Goal: Task Accomplishment & Management: Manage account settings

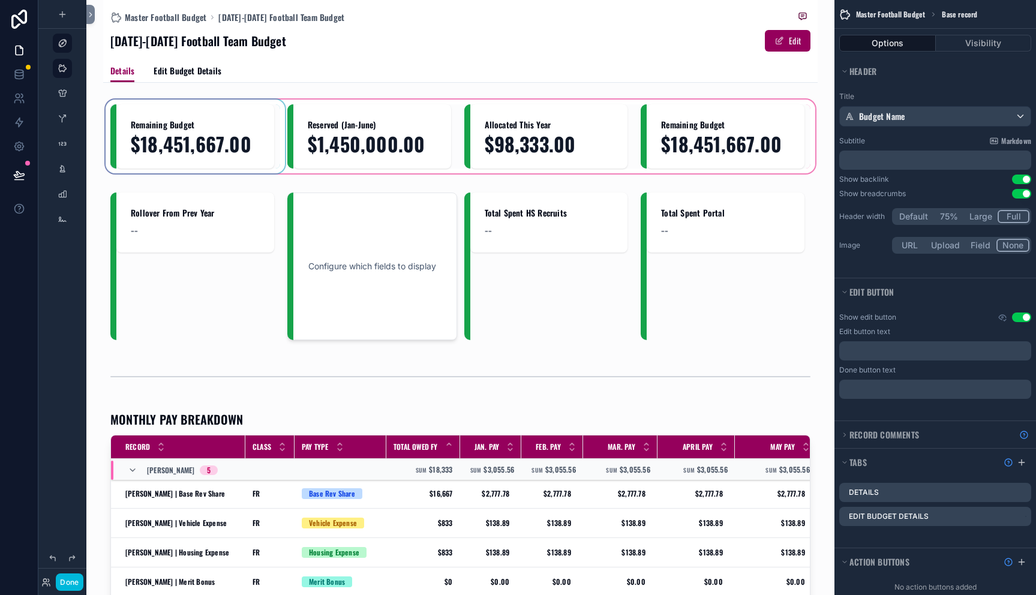
drag, startPoint x: 203, startPoint y: 134, endPoint x: 179, endPoint y: 130, distance: 23.7
click at [203, 133] on div "scrollable content" at bounding box center [460, 136] width 715 height 79
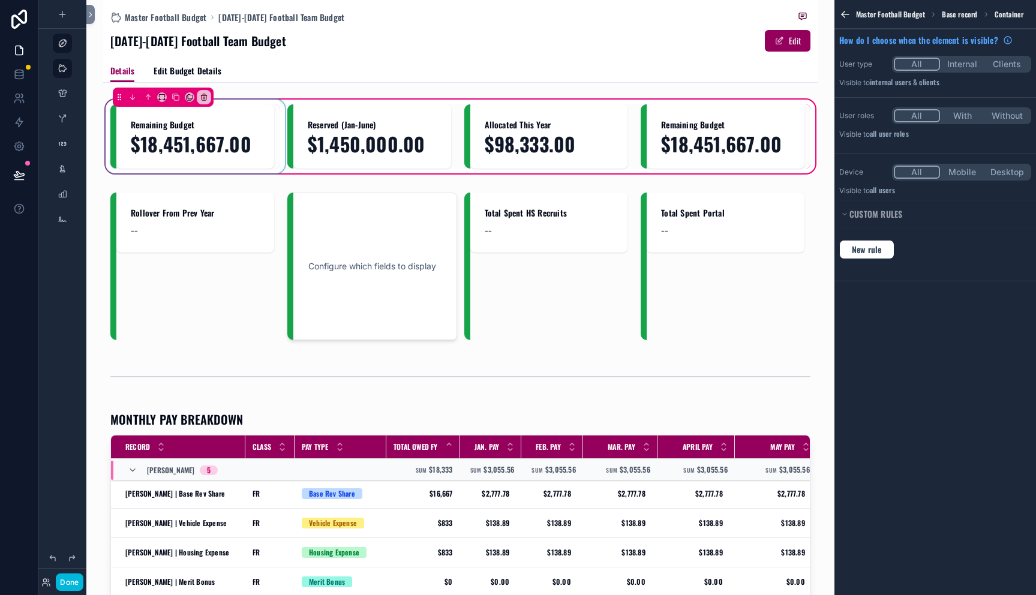
click at [172, 130] on div "scrollable content" at bounding box center [195, 136] width 170 height 64
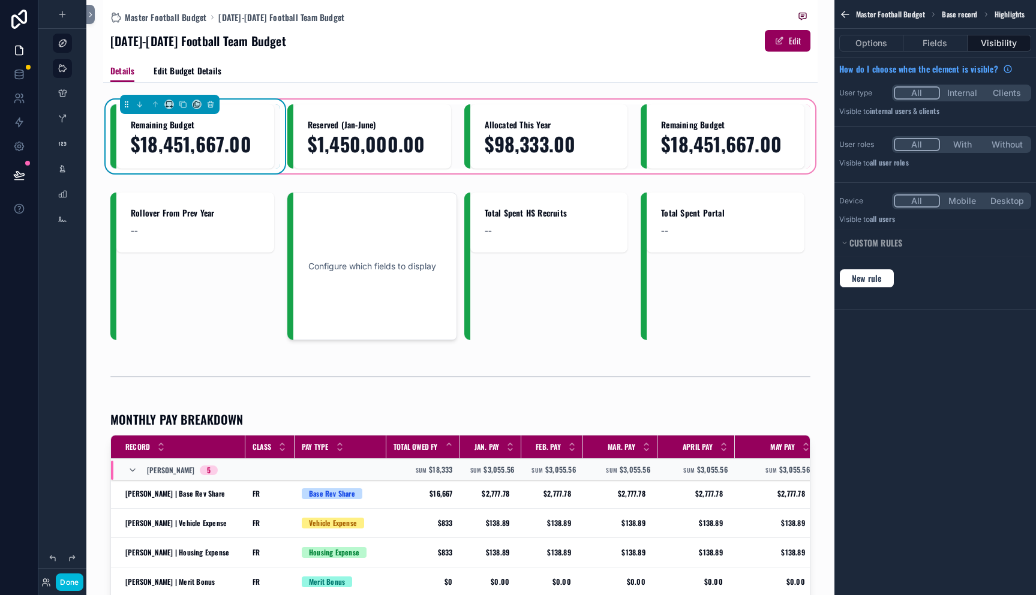
click at [172, 130] on span "Remaining Budget" at bounding box center [195, 125] width 129 height 12
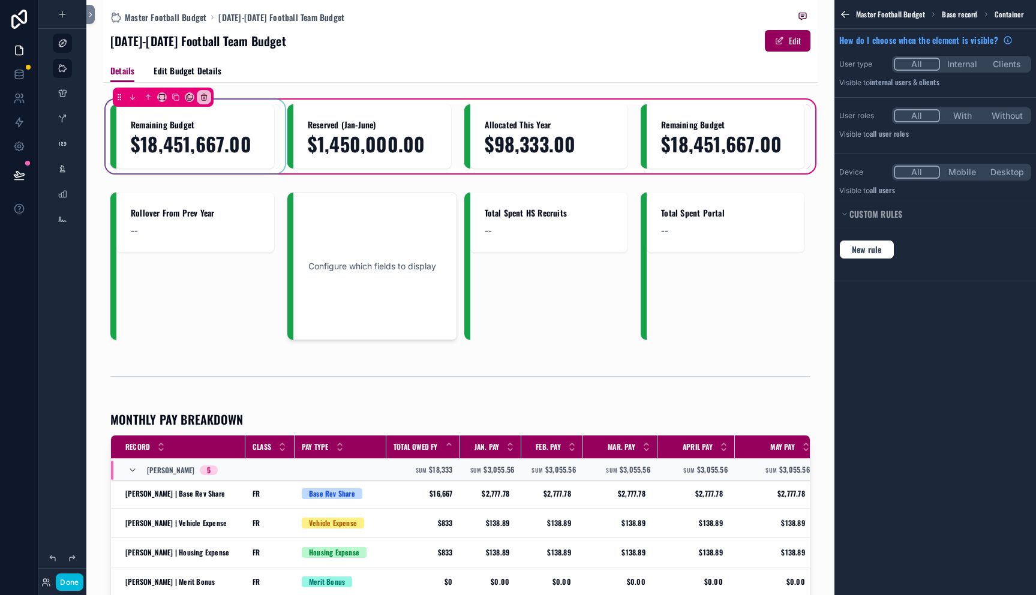
click at [172, 130] on div "scrollable content" at bounding box center [195, 136] width 170 height 64
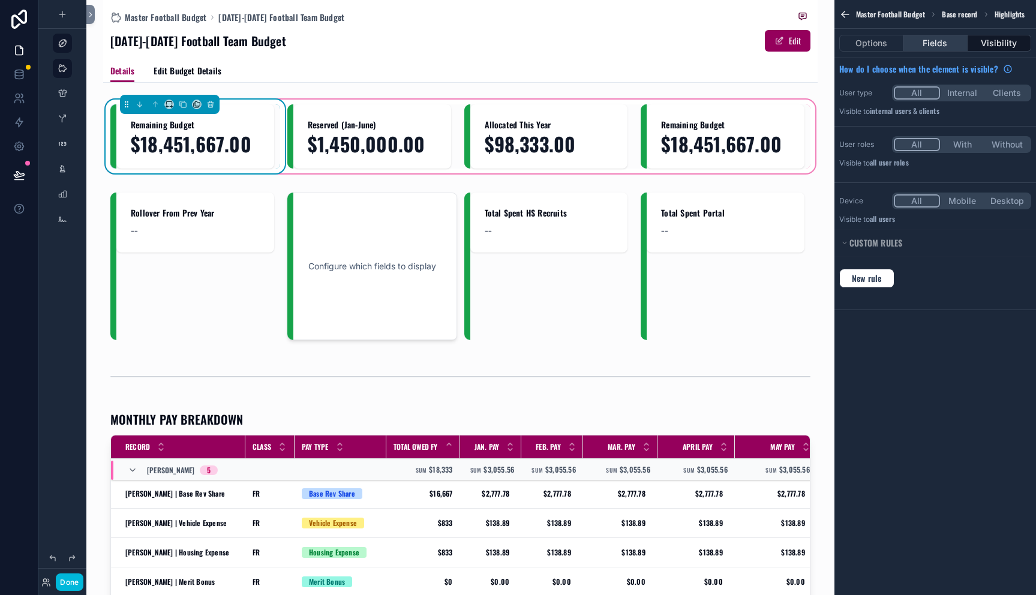
click at [926, 40] on button "Fields" at bounding box center [936, 43] width 64 height 17
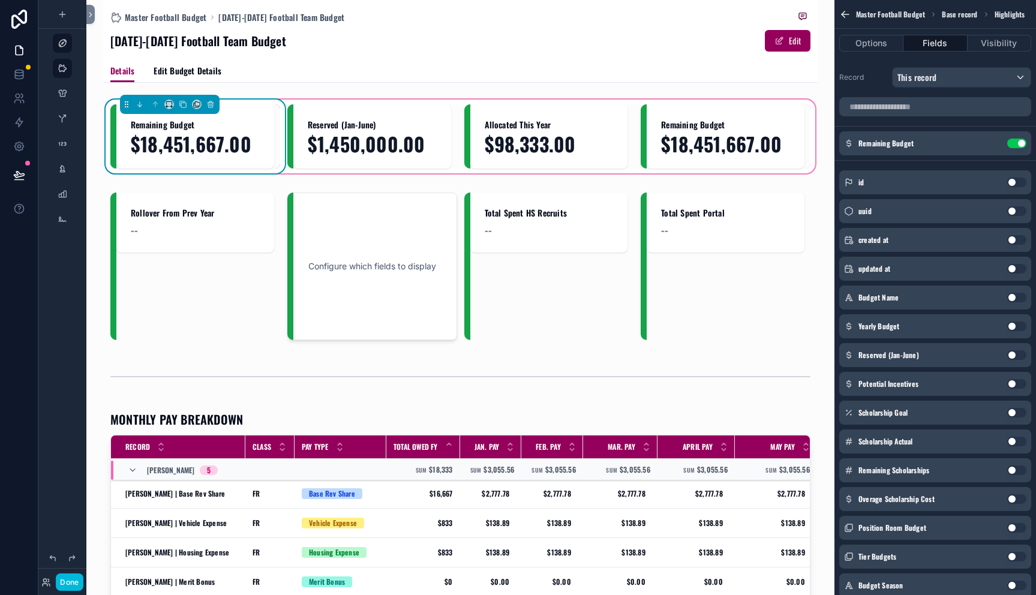
click at [0, 0] on icon "scrollable content" at bounding box center [0, 0] width 0 height 0
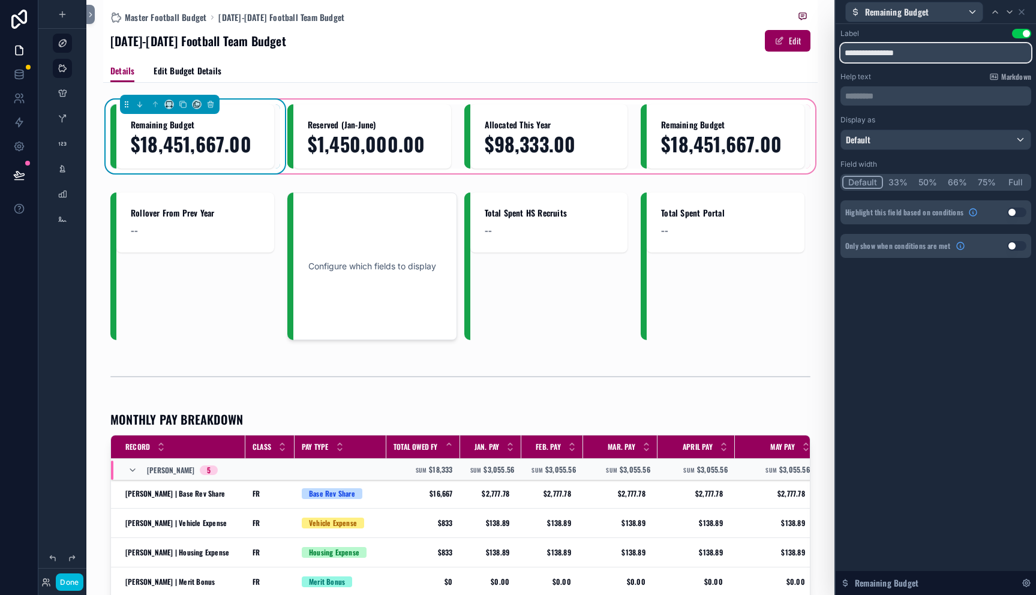
click at [925, 56] on input "**********" at bounding box center [936, 52] width 191 height 19
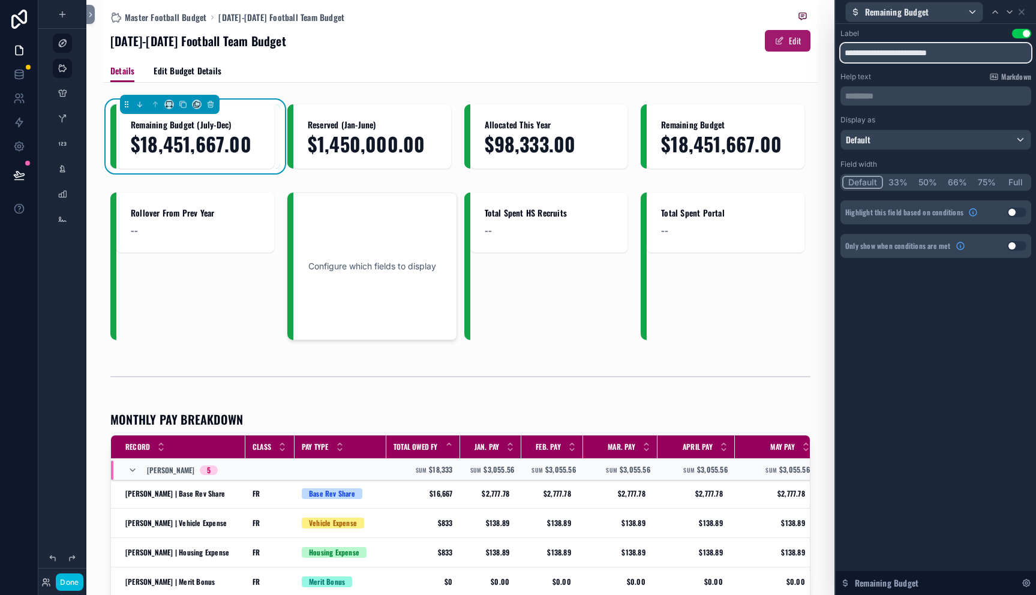
drag, startPoint x: 890, startPoint y: 51, endPoint x: 789, endPoint y: 46, distance: 100.9
click at [789, 46] on div "**********" at bounding box center [518, 297] width 1036 height 595
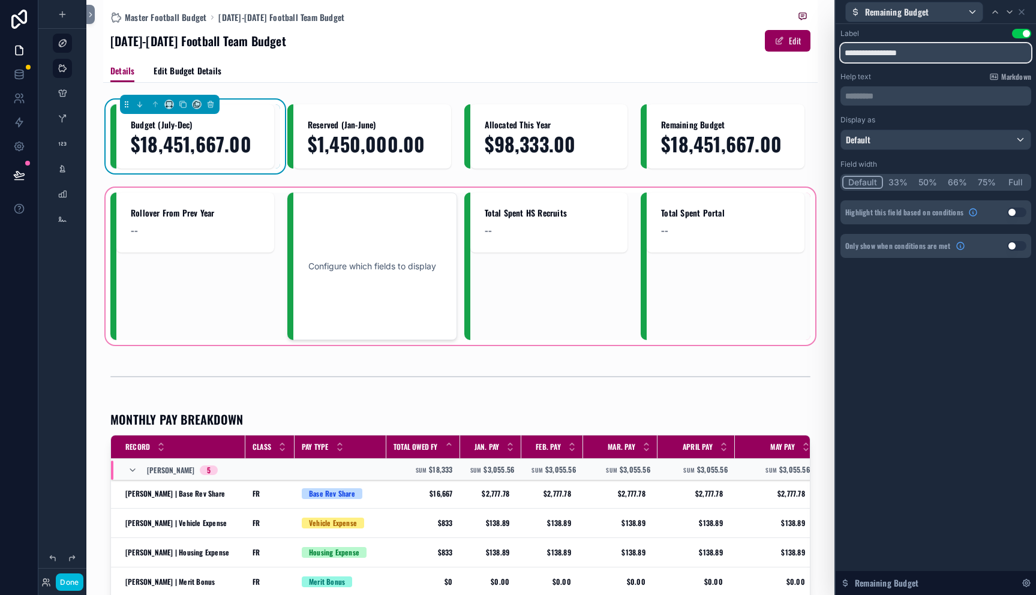
type input "**********"
click at [414, 272] on div "scrollable content" at bounding box center [460, 266] width 715 height 162
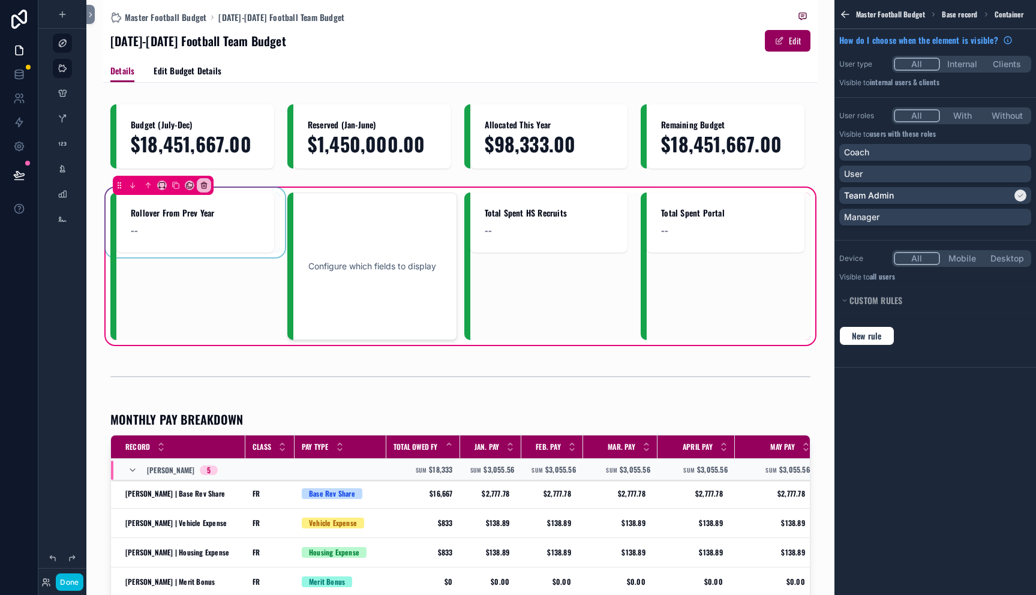
click at [214, 243] on div "scrollable content" at bounding box center [195, 267] width 170 height 148
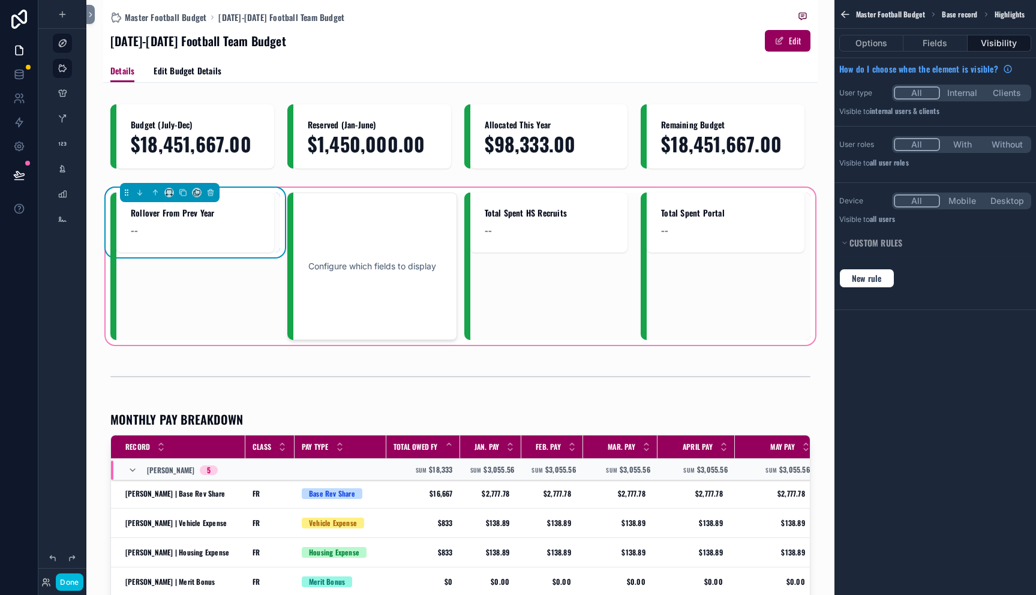
click at [220, 241] on div "Rollover From Prev Year --" at bounding box center [195, 223] width 158 height 60
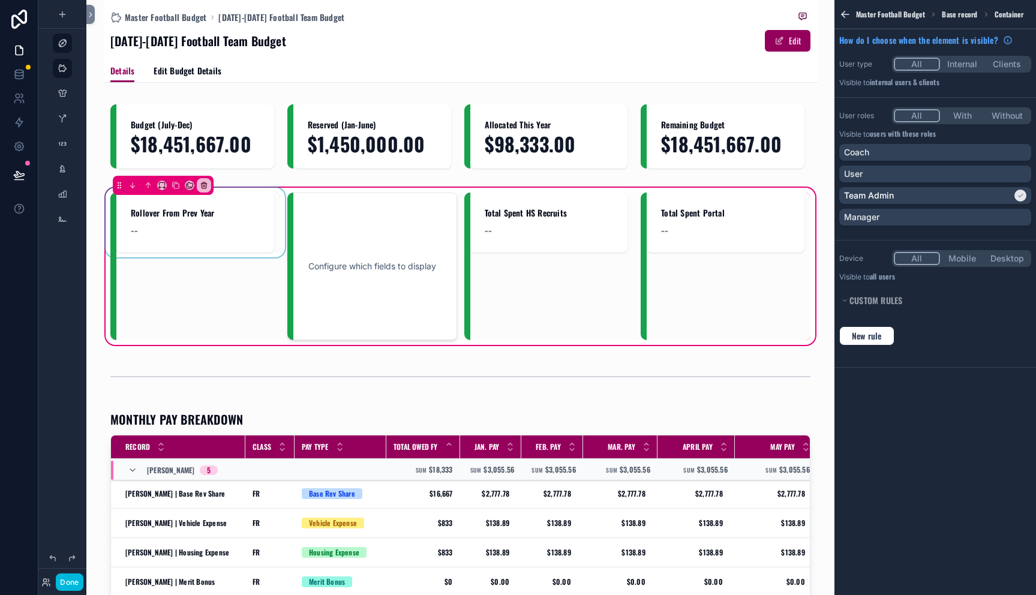
click at [230, 226] on div "scrollable content" at bounding box center [195, 267] width 170 height 148
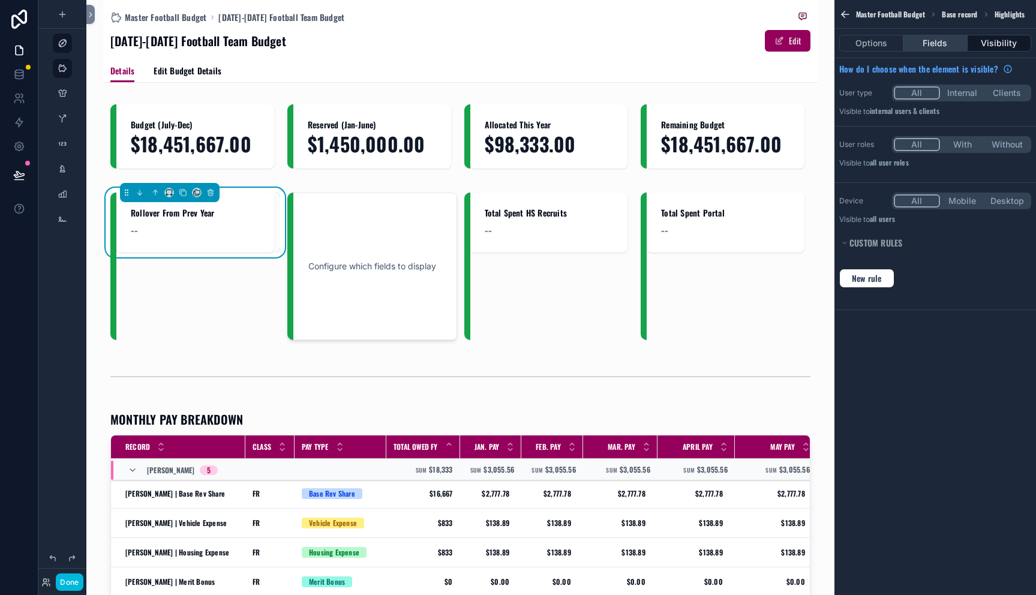
click at [935, 50] on button "Fields" at bounding box center [936, 43] width 64 height 17
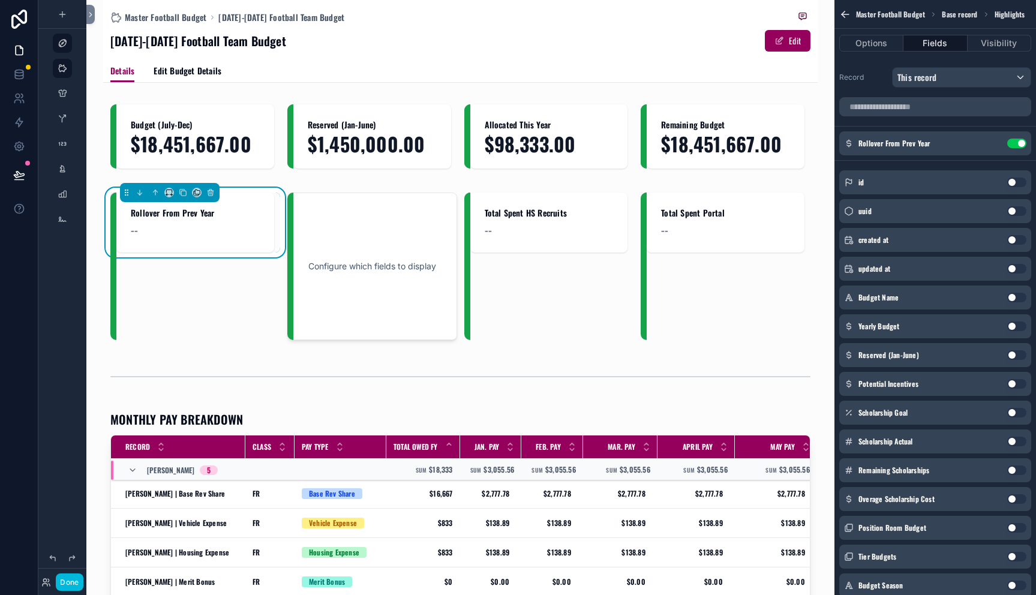
click at [1019, 146] on button "Use setting" at bounding box center [1016, 144] width 19 height 10
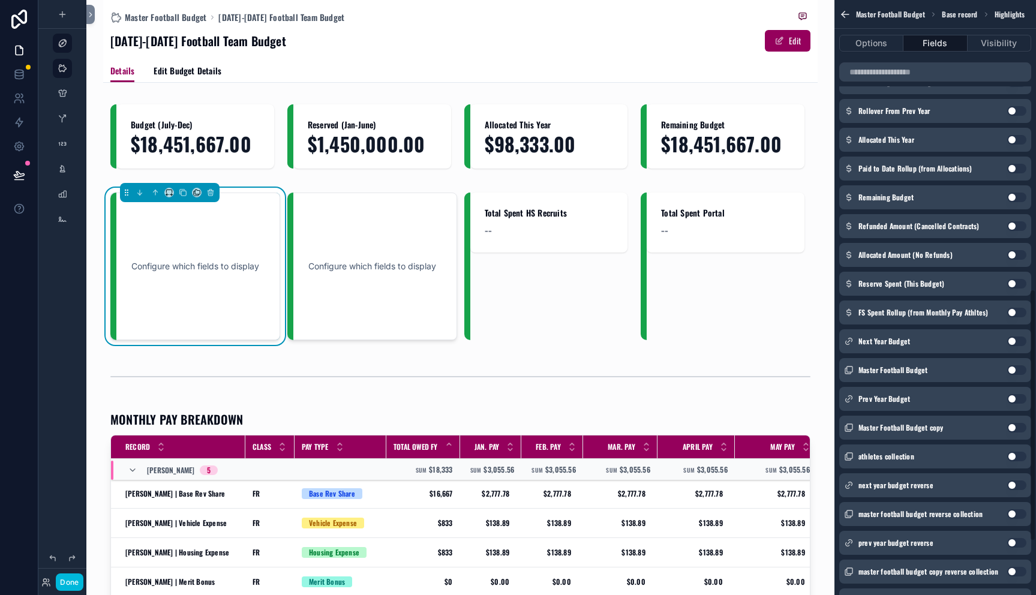
scroll to position [678, 0]
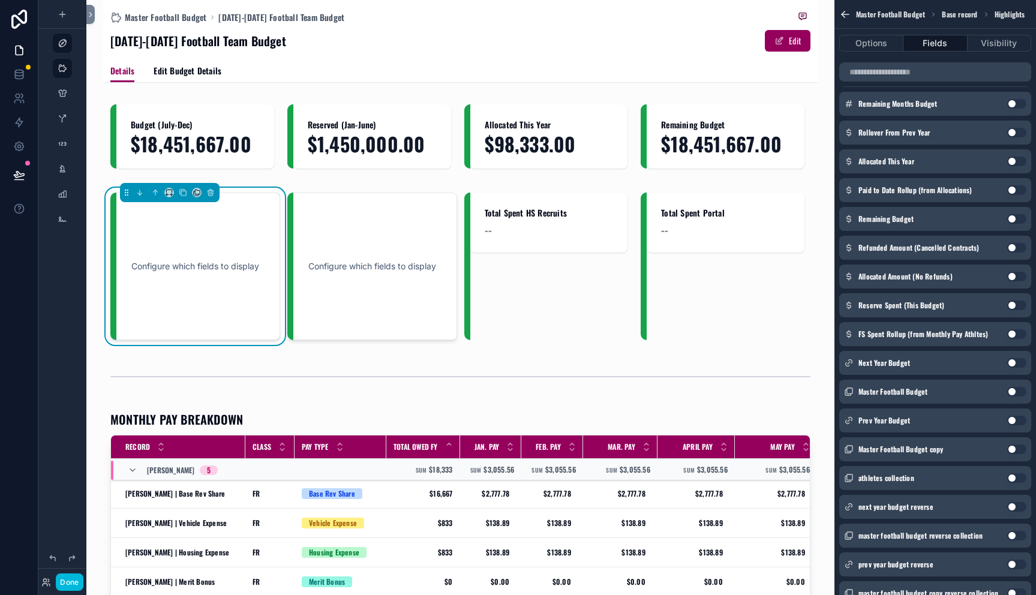
click at [1015, 334] on button "Use setting" at bounding box center [1016, 334] width 19 height 10
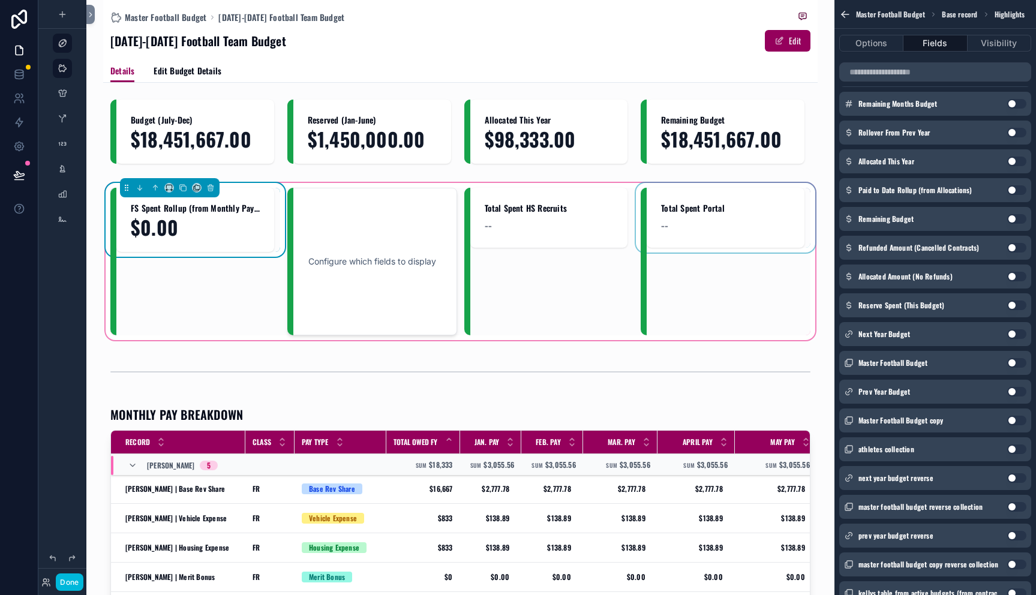
scroll to position [7, 0]
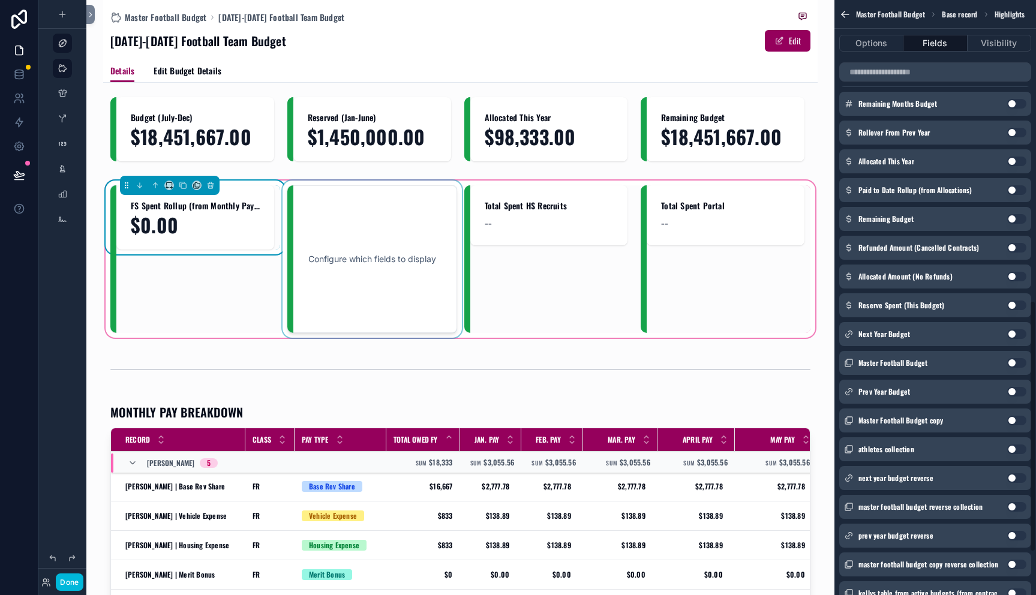
click at [401, 238] on div "scrollable content" at bounding box center [372, 259] width 170 height 148
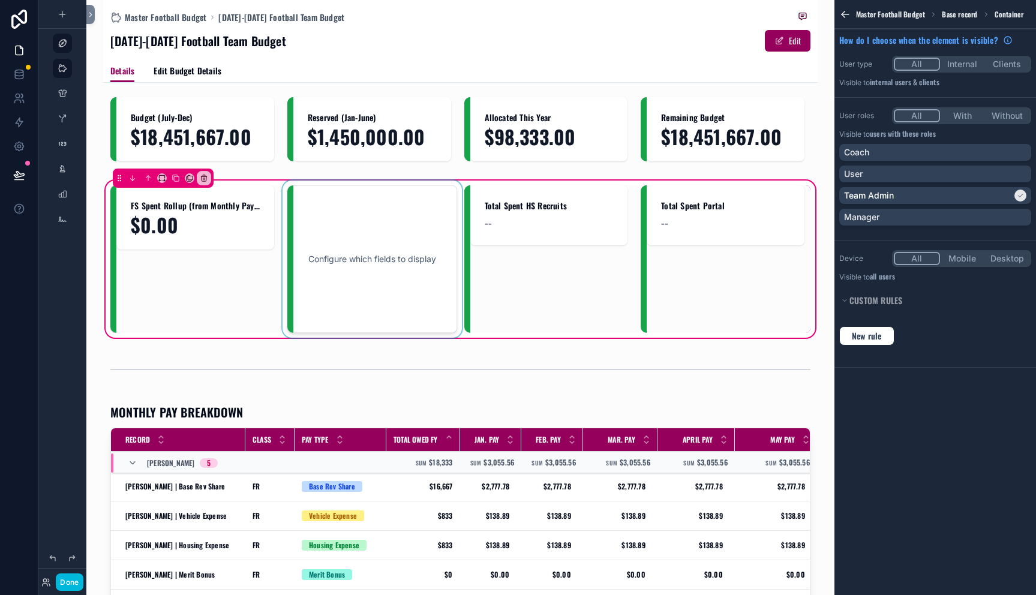
scroll to position [0, 0]
click at [380, 221] on div "scrollable content" at bounding box center [372, 259] width 170 height 148
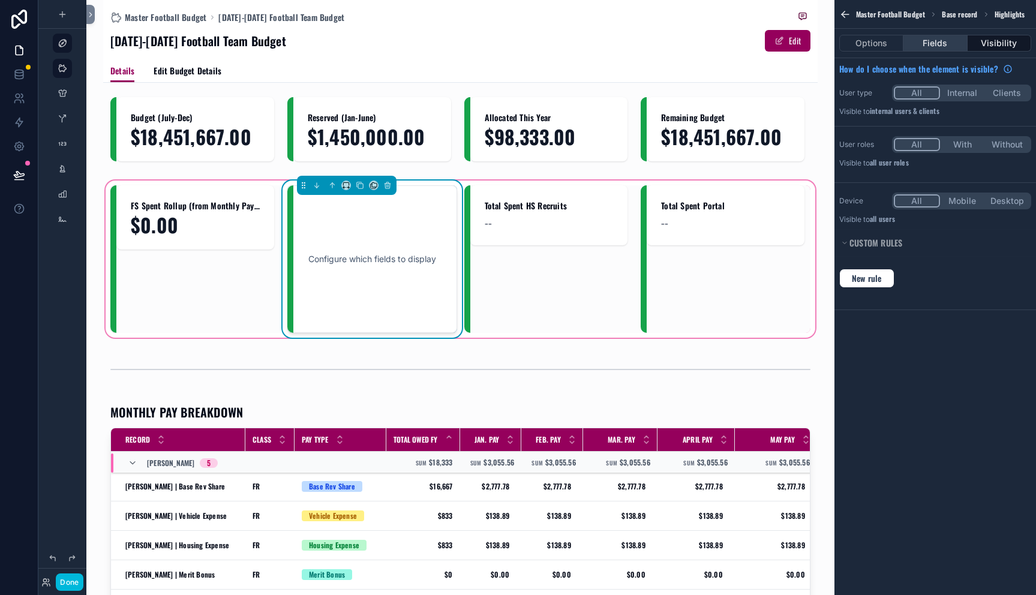
click at [930, 45] on button "Fields" at bounding box center [936, 43] width 64 height 17
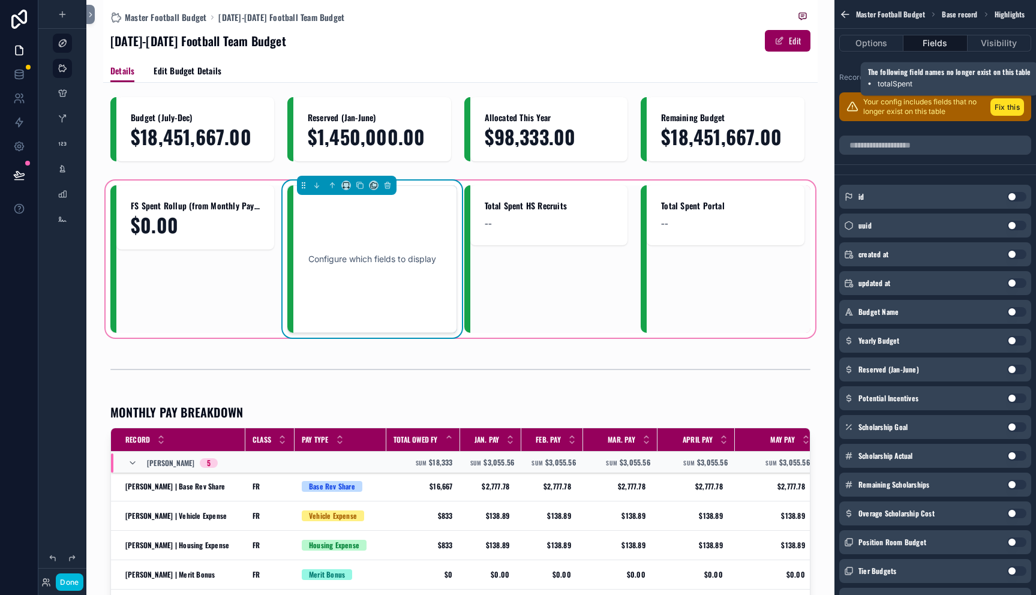
click at [1004, 113] on button "Fix this" at bounding box center [1008, 106] width 34 height 17
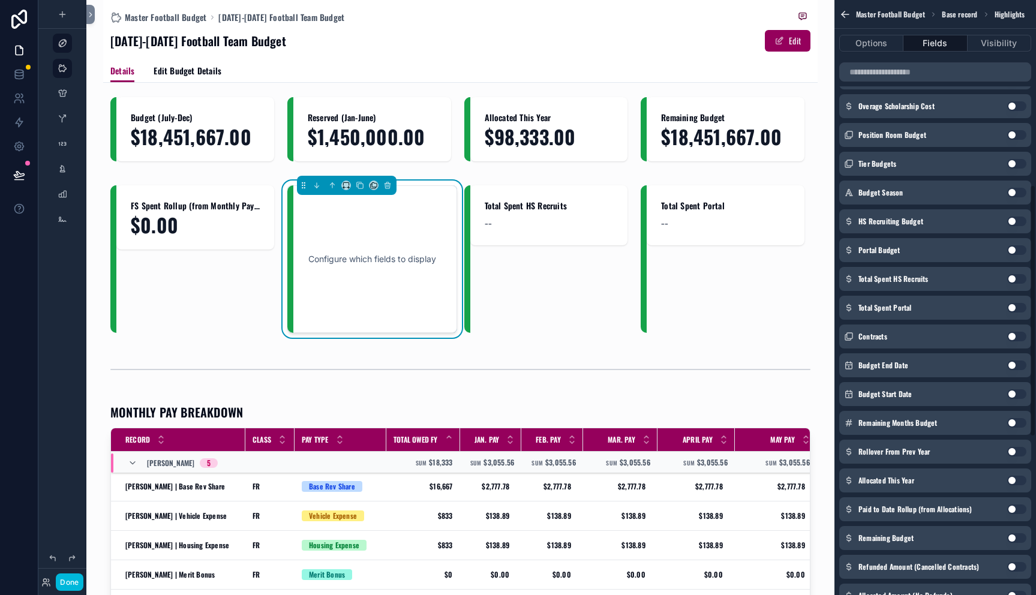
scroll to position [547, 0]
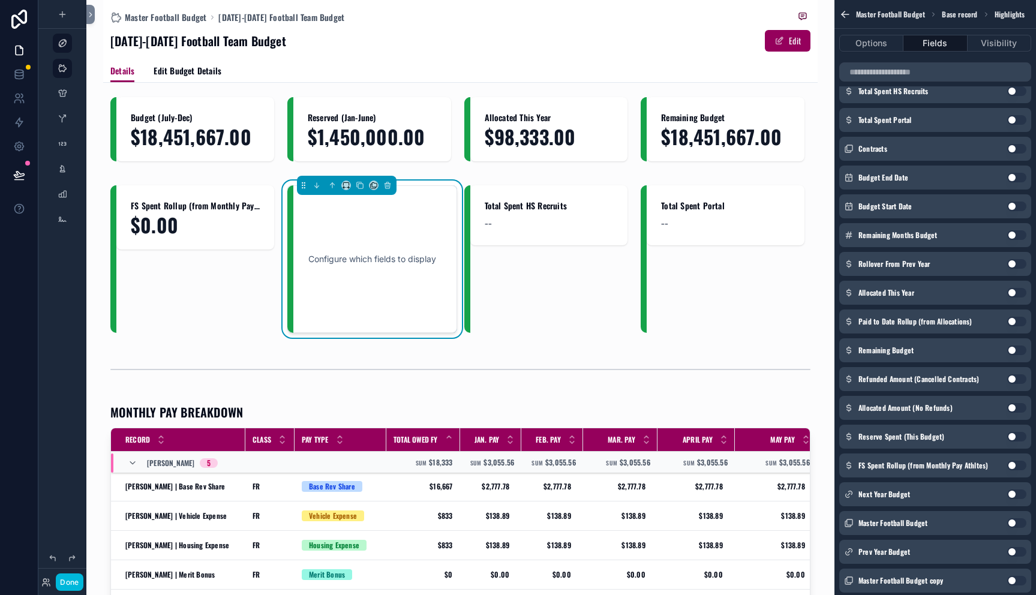
click at [1013, 434] on button "Use setting" at bounding box center [1016, 437] width 19 height 10
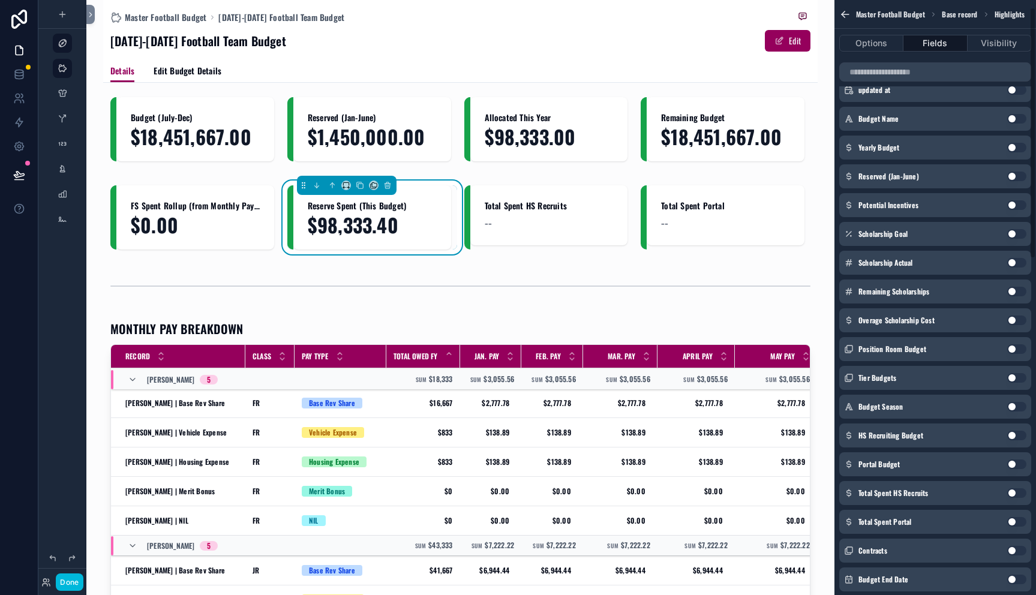
scroll to position [0, 0]
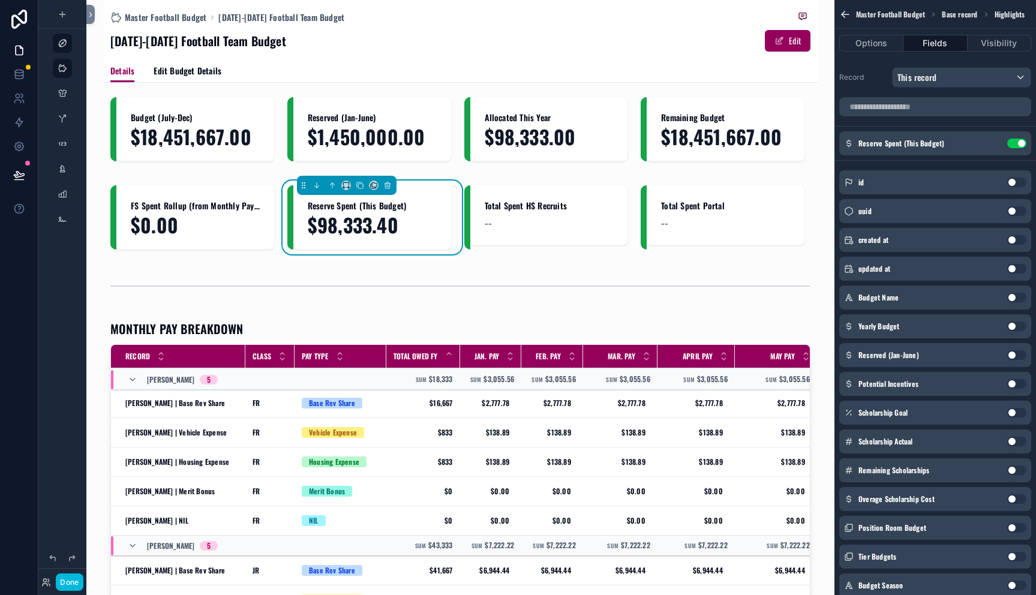
click at [0, 0] on icon "scrollable content" at bounding box center [0, 0] width 0 height 0
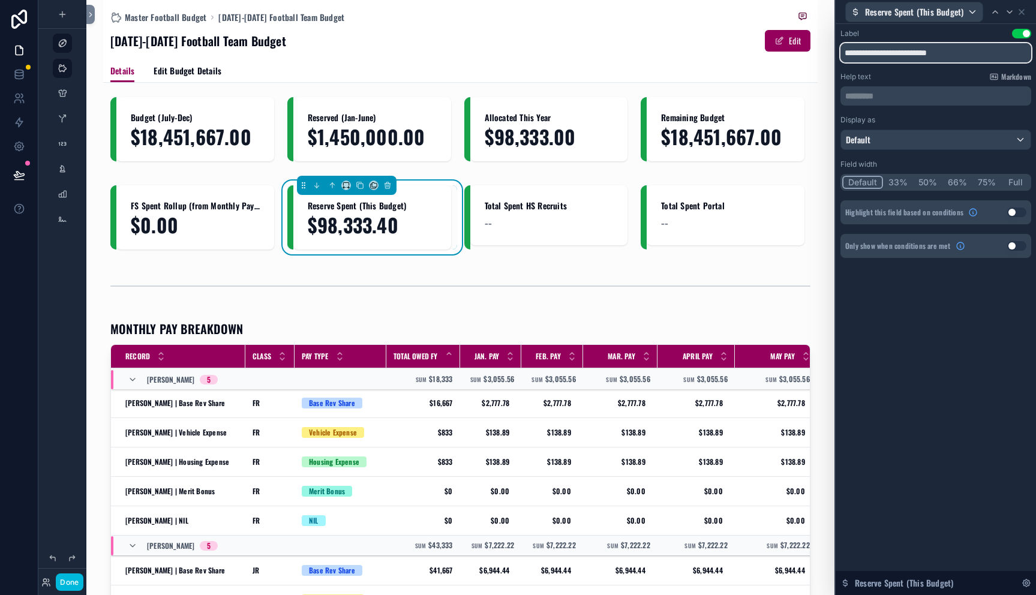
drag, startPoint x: 911, startPoint y: 52, endPoint x: 998, endPoint y: 52, distance: 87.0
click at [997, 52] on input "**********" at bounding box center [936, 52] width 191 height 19
click at [947, 50] on input "**********" at bounding box center [936, 52] width 191 height 19
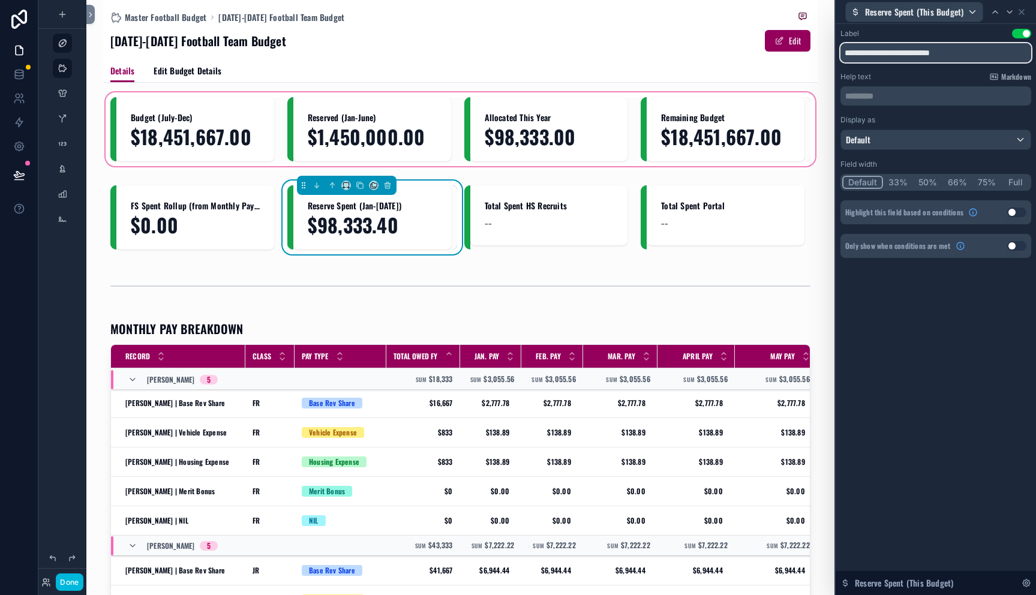
type input "**********"
click at [379, 118] on div "scrollable content" at bounding box center [460, 129] width 715 height 79
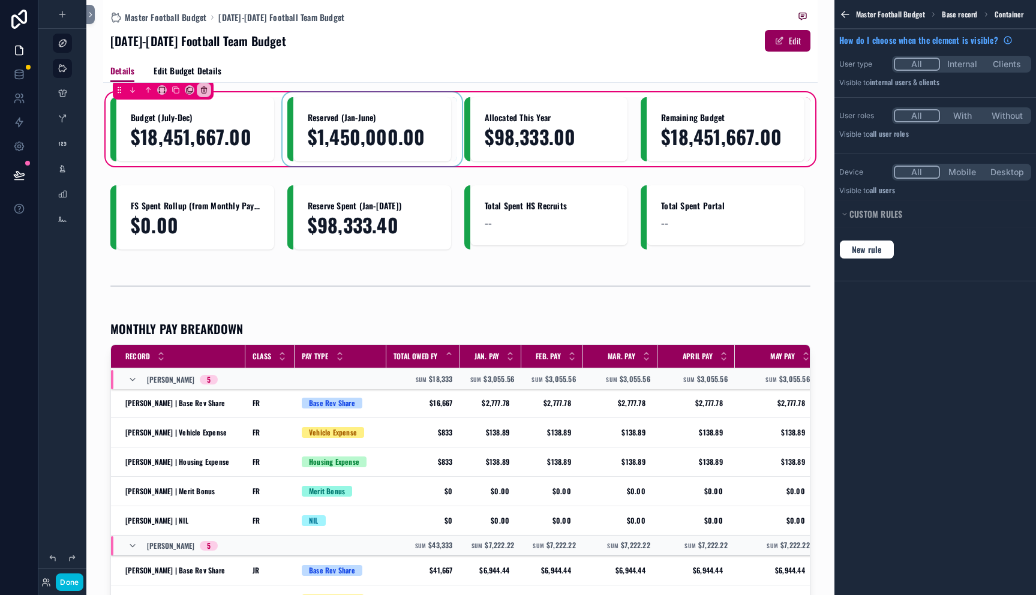
click at [374, 125] on div "scrollable content" at bounding box center [372, 129] width 170 height 64
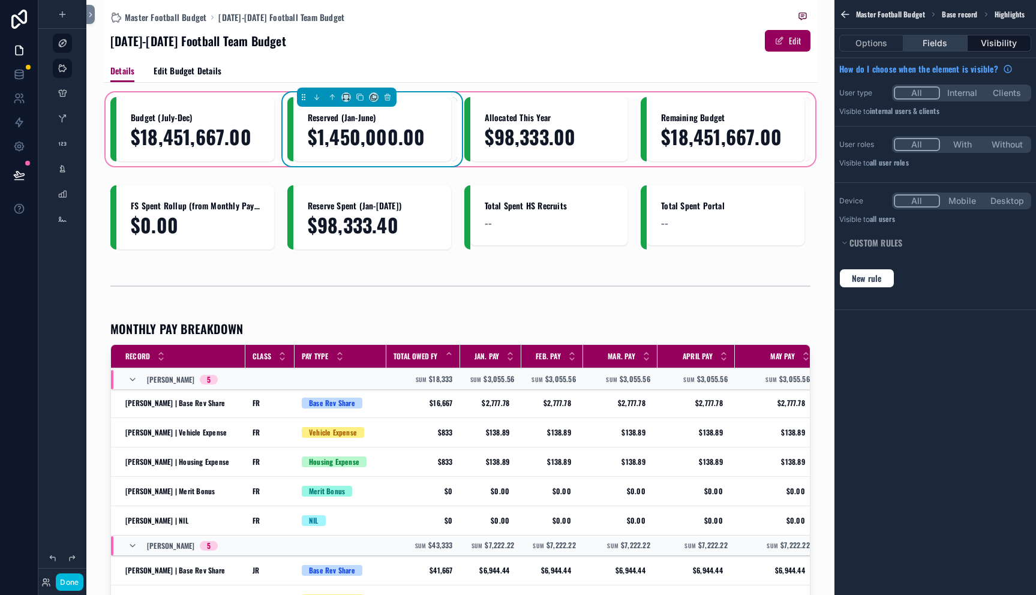
click at [926, 48] on button "Fields" at bounding box center [936, 43] width 64 height 17
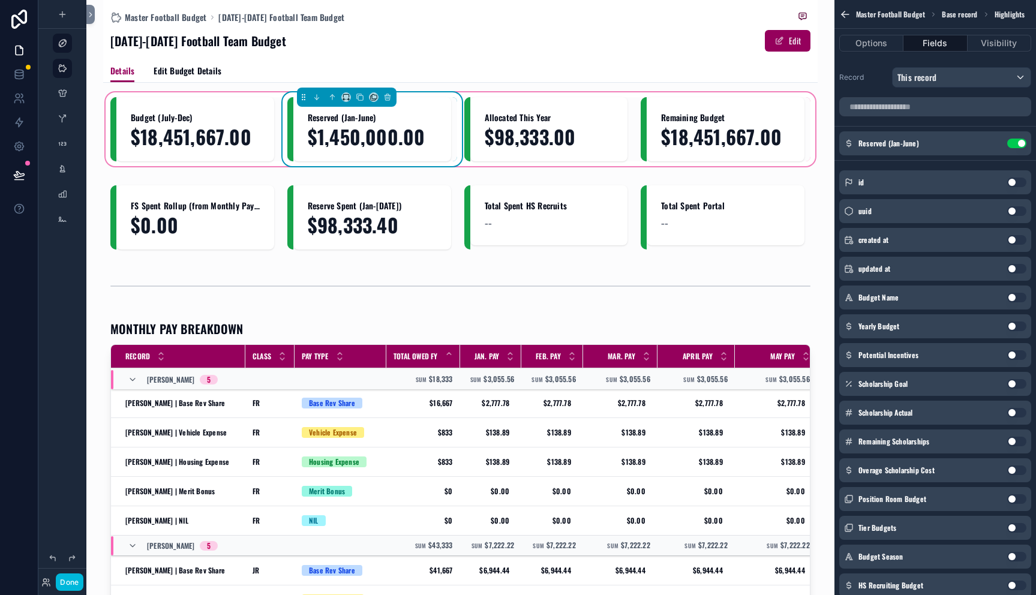
click at [0, 0] on icon "scrollable content" at bounding box center [0, 0] width 0 height 0
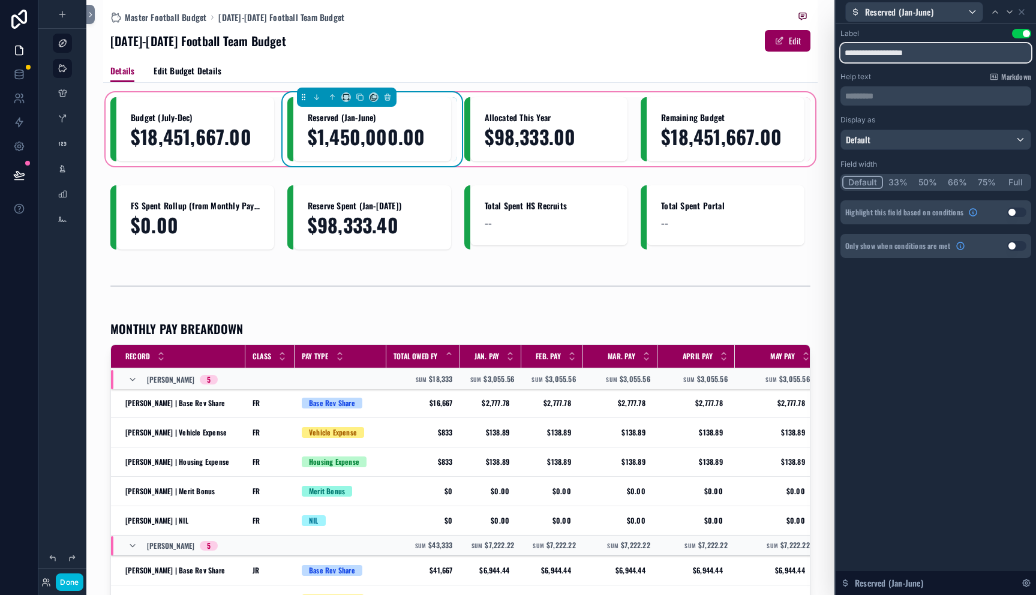
click at [925, 52] on input "**********" at bounding box center [936, 52] width 191 height 19
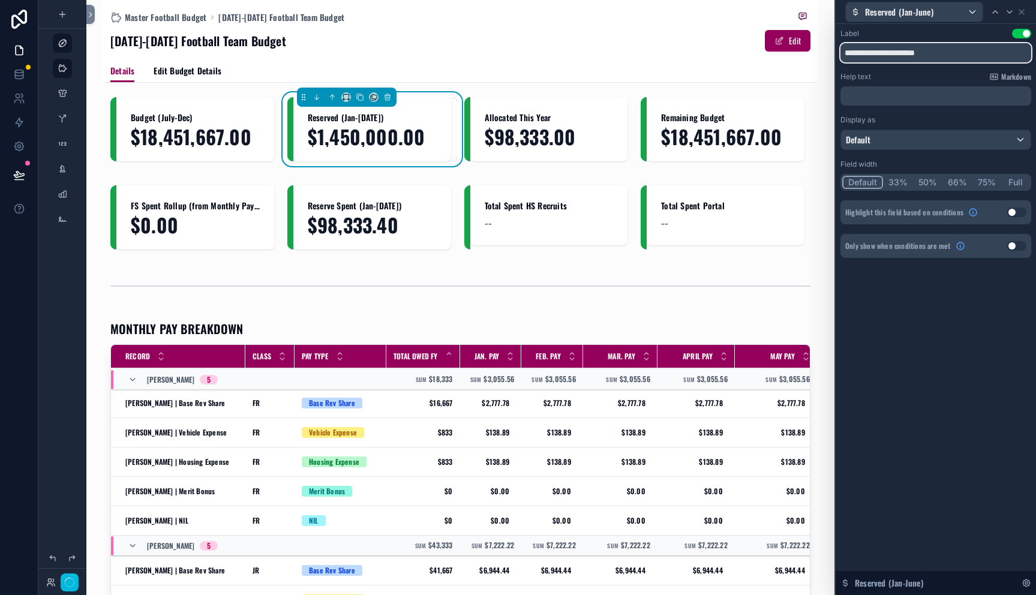
type input "**********"
click at [450, 80] on div "Details Edit Budget Details" at bounding box center [460, 70] width 700 height 23
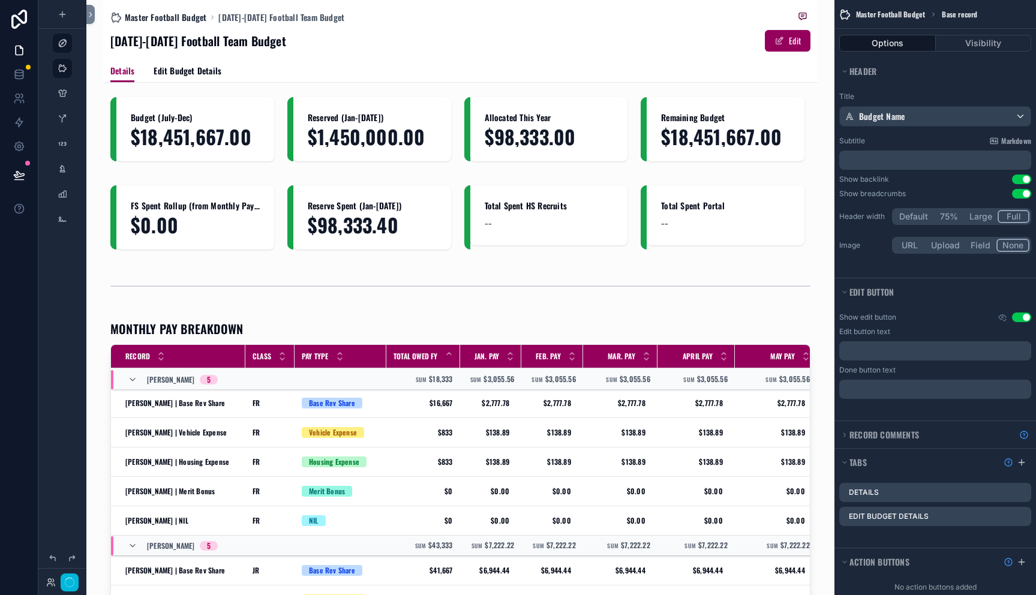
click at [176, 16] on span "Master Football Budget" at bounding box center [166, 17] width 82 height 12
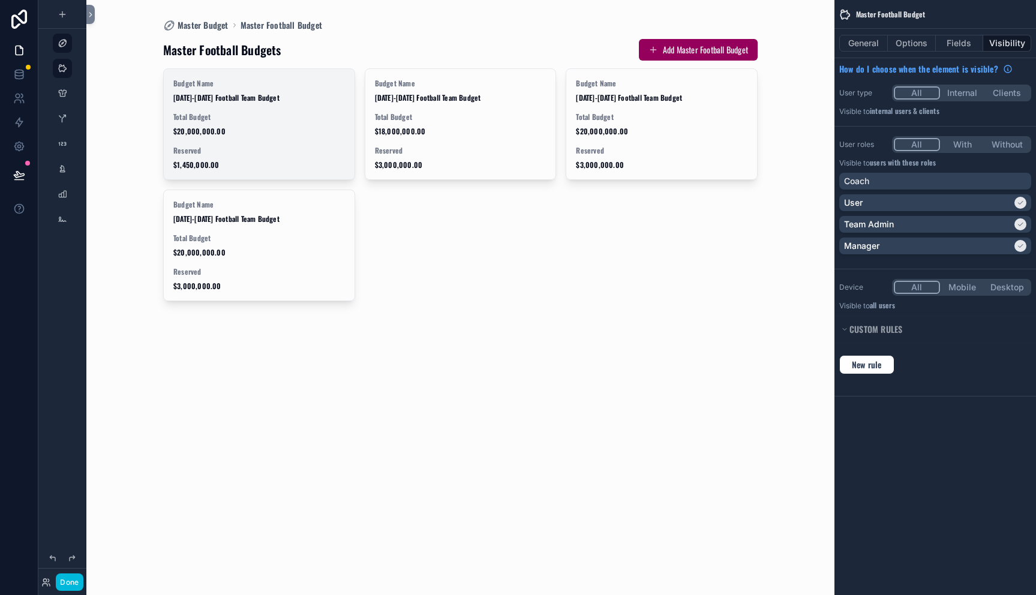
click at [254, 127] on span "$20,000,000.00" at bounding box center [259, 132] width 172 height 10
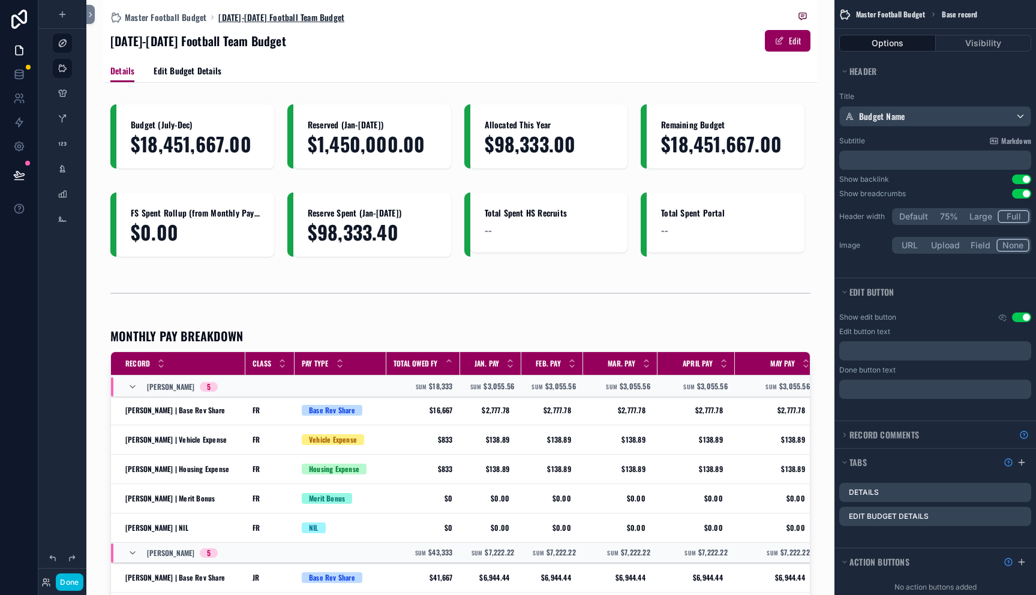
click at [248, 11] on span "[DATE]-[DATE] Football Team Budget" at bounding box center [281, 17] width 126 height 12
click at [164, 19] on span "Master Football Budget" at bounding box center [166, 17] width 82 height 12
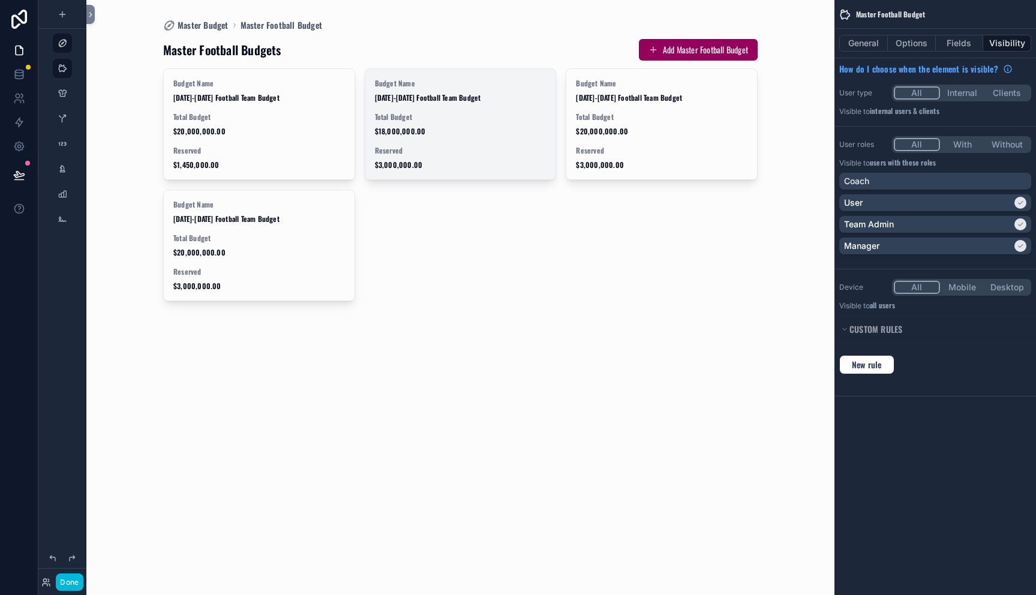
click at [422, 94] on span "[DATE]-[DATE] Football Team Budget" at bounding box center [461, 98] width 172 height 10
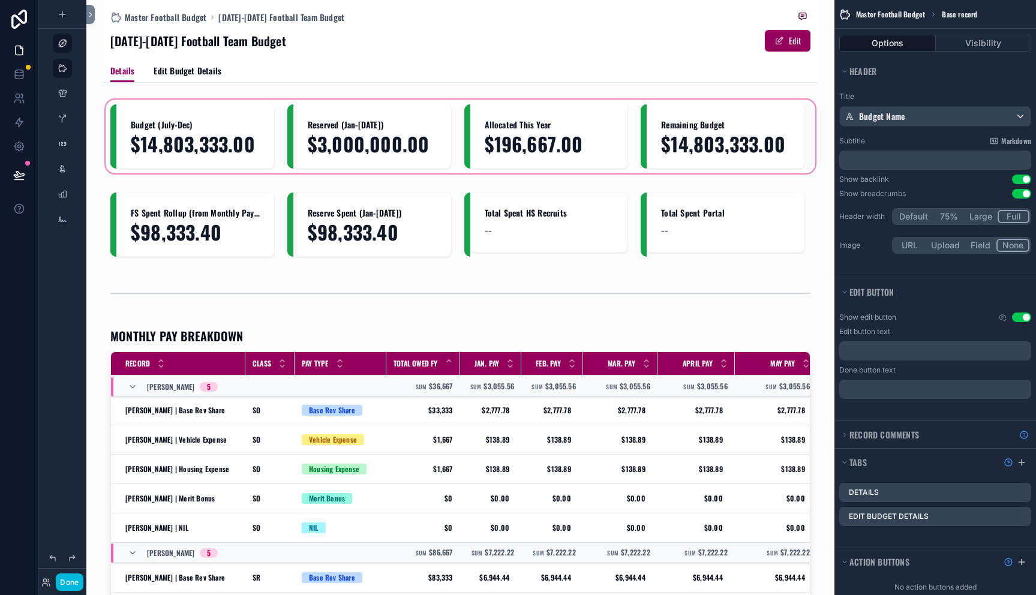
click at [389, 130] on div "scrollable content" at bounding box center [460, 136] width 715 height 79
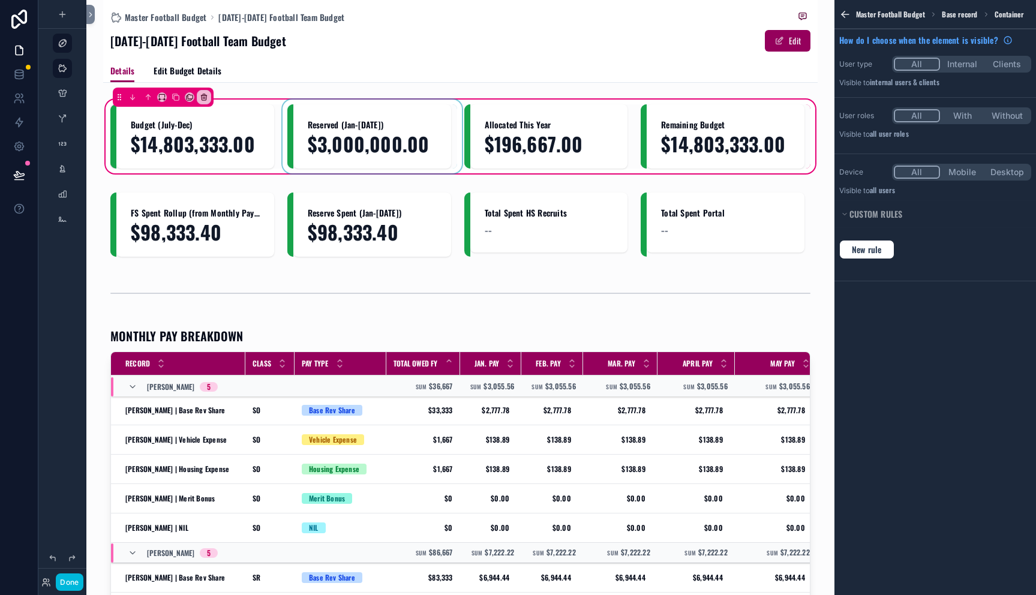
click at [385, 130] on div "scrollable content" at bounding box center [372, 136] width 170 height 64
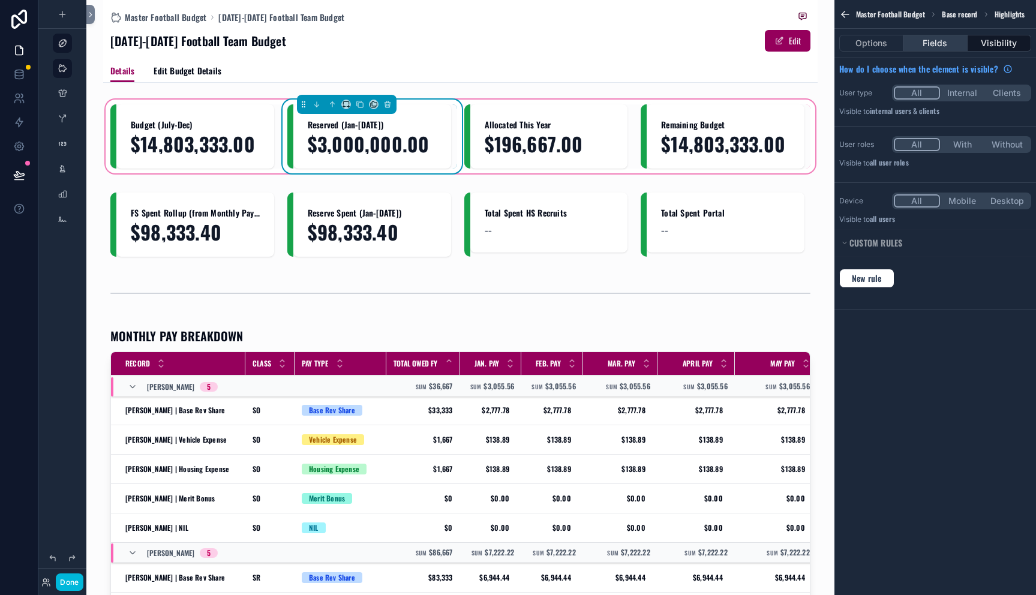
click at [933, 43] on button "Fields" at bounding box center [936, 43] width 64 height 17
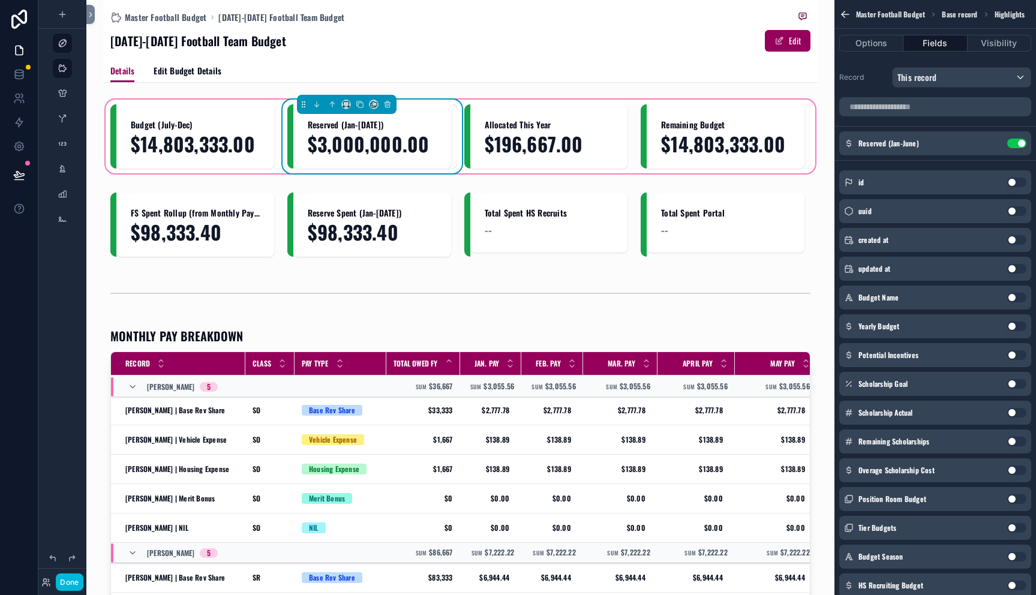
click at [0, 0] on icon "scrollable content" at bounding box center [0, 0] width 0 height 0
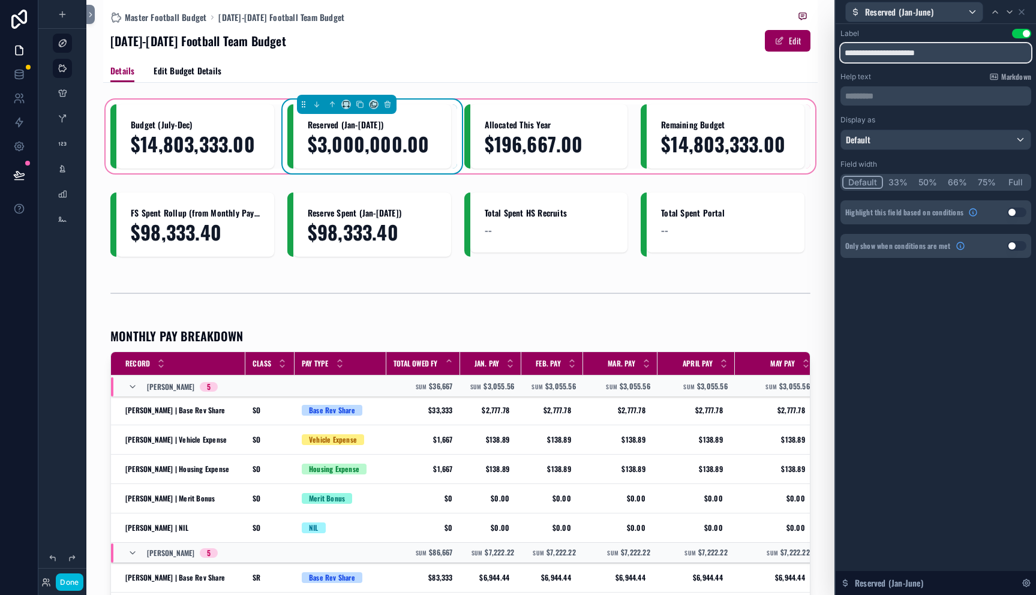
click at [929, 55] on input "**********" at bounding box center [936, 52] width 191 height 19
drag, startPoint x: 938, startPoint y: 53, endPoint x: 928, endPoint y: 53, distance: 10.8
click at [928, 53] on input "**********" at bounding box center [936, 52] width 191 height 19
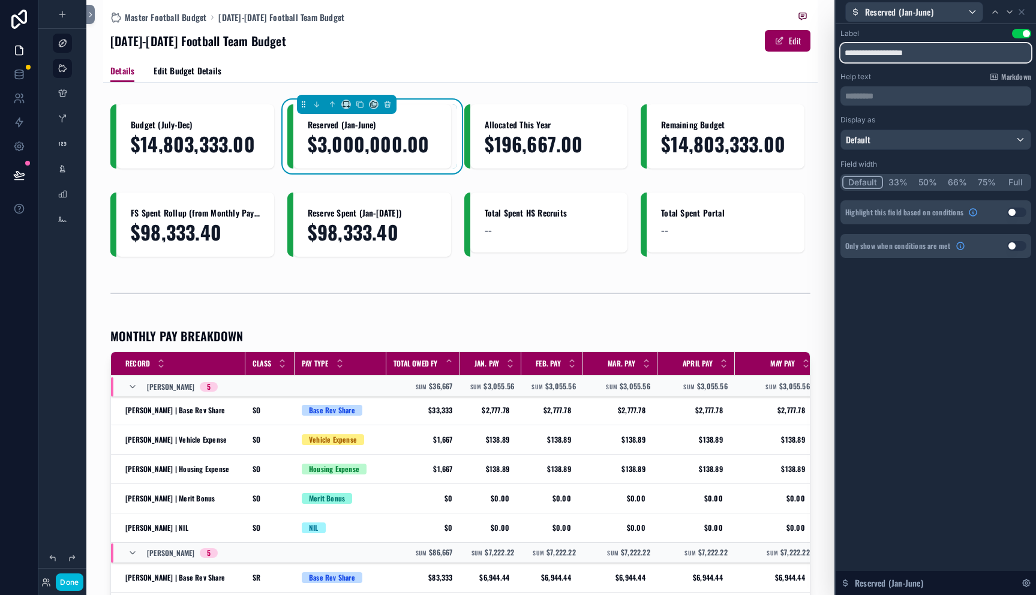
type input "**********"
click at [942, 68] on div "**********" at bounding box center [936, 143] width 191 height 229
click at [1023, 11] on icon at bounding box center [1022, 12] width 10 height 10
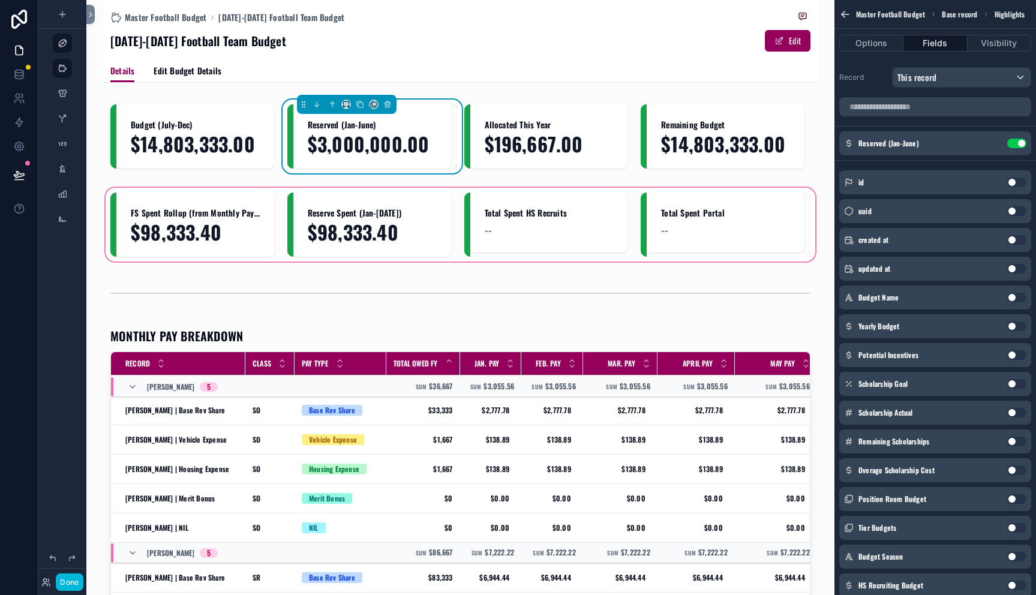
click at [414, 209] on div "scrollable content" at bounding box center [460, 224] width 715 height 79
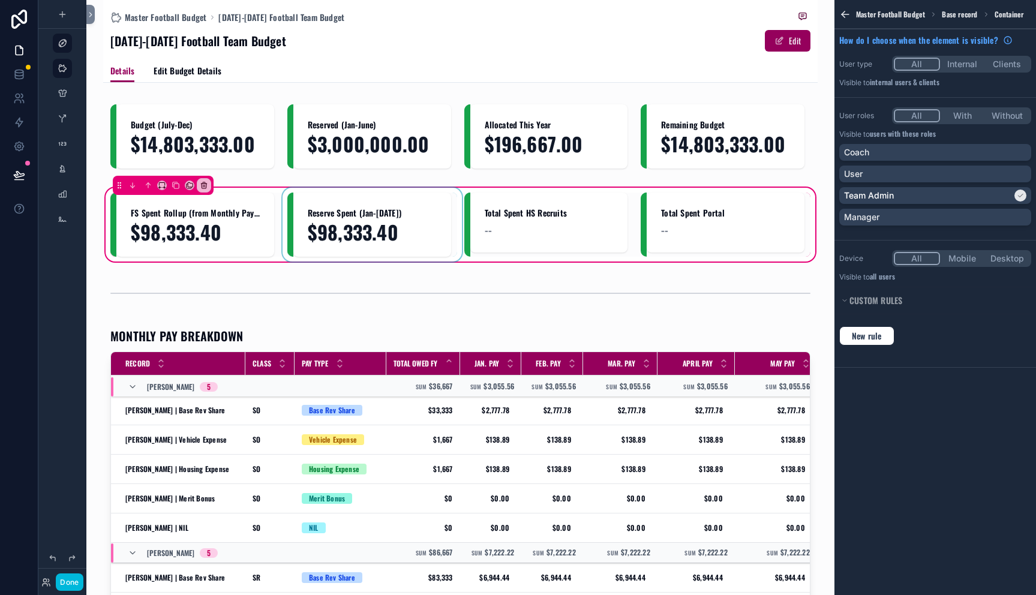
click at [406, 214] on div "scrollable content" at bounding box center [372, 225] width 170 height 64
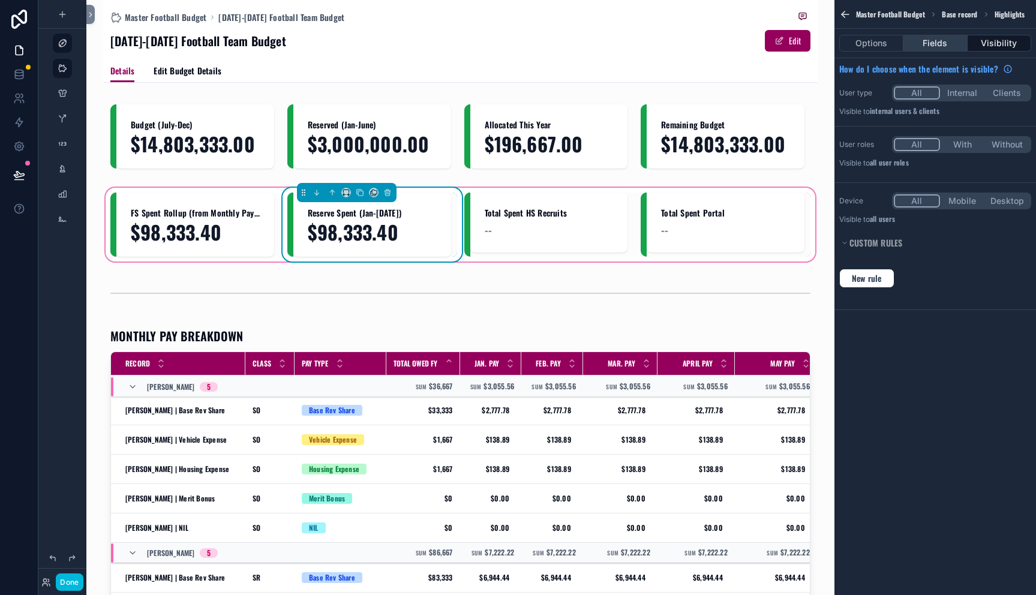
click at [932, 48] on button "Fields" at bounding box center [936, 43] width 64 height 17
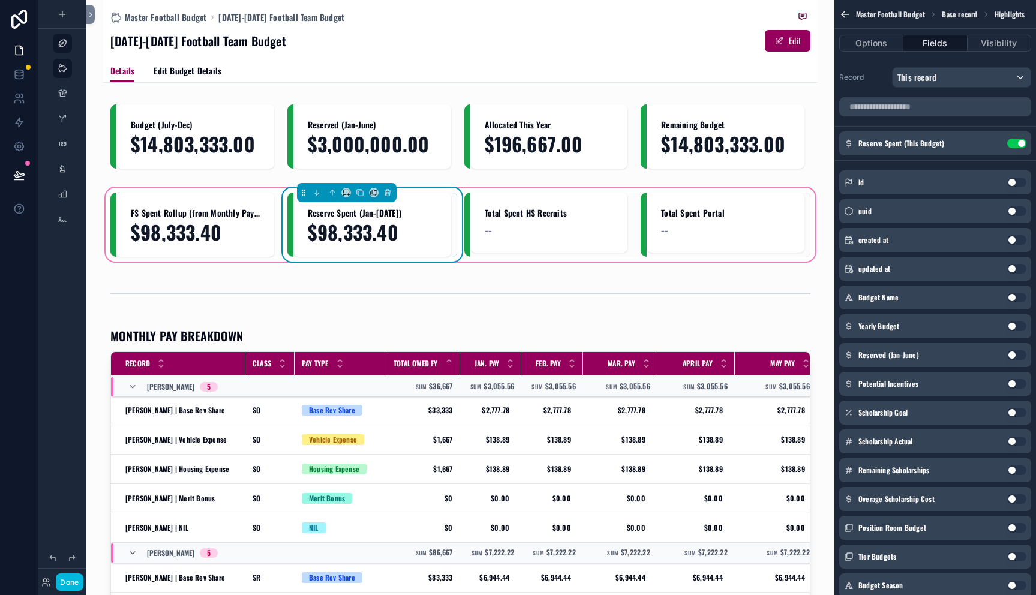
click at [0, 0] on icon "scrollable content" at bounding box center [0, 0] width 0 height 0
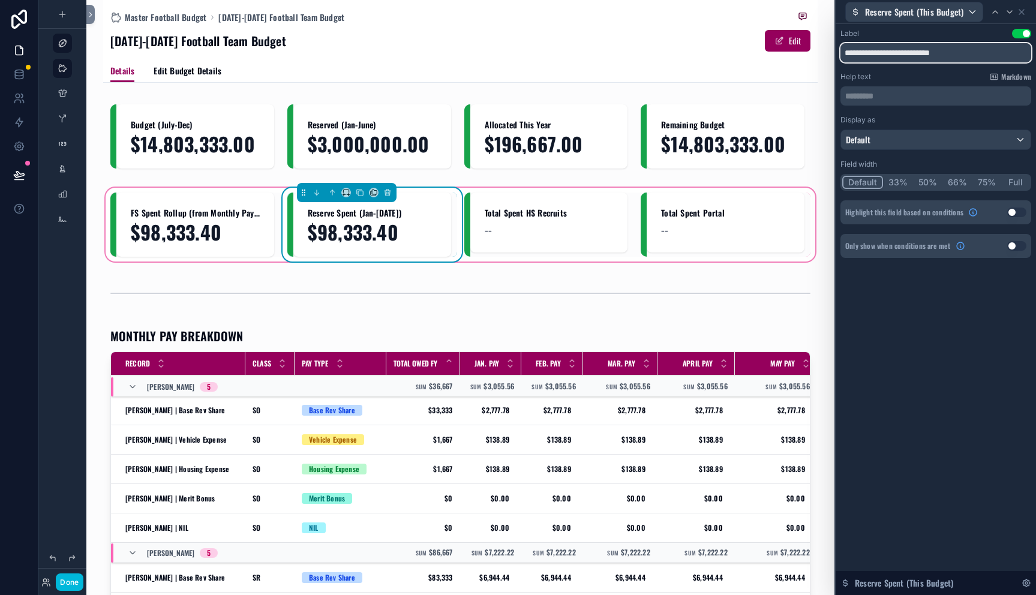
drag, startPoint x: 946, startPoint y: 50, endPoint x: 958, endPoint y: 48, distance: 12.1
click at [958, 48] on input "**********" at bounding box center [936, 52] width 191 height 19
type input "**********"
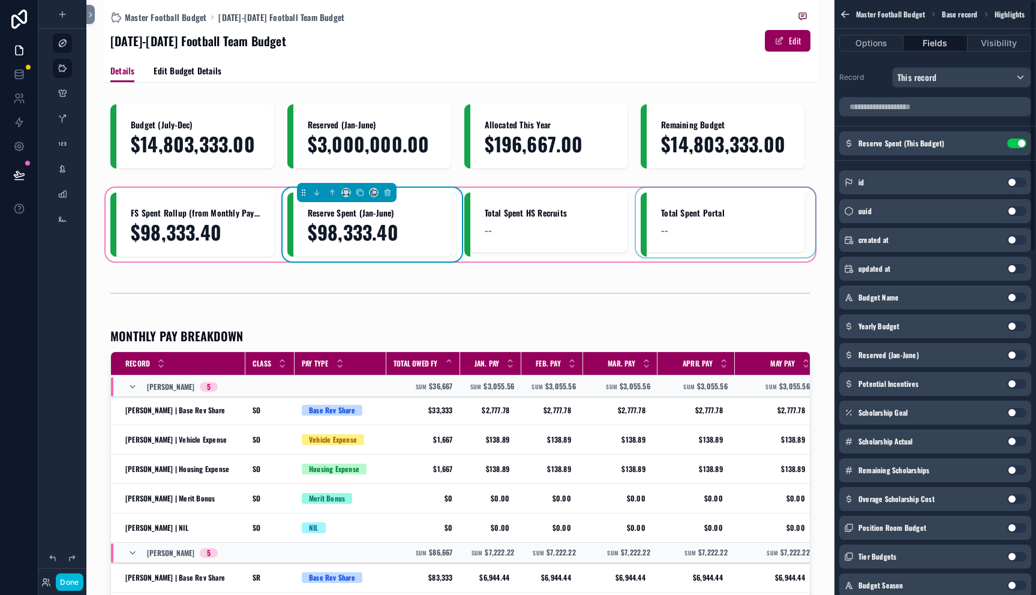
click at [641, 254] on div "scrollable content" at bounding box center [726, 225] width 170 height 64
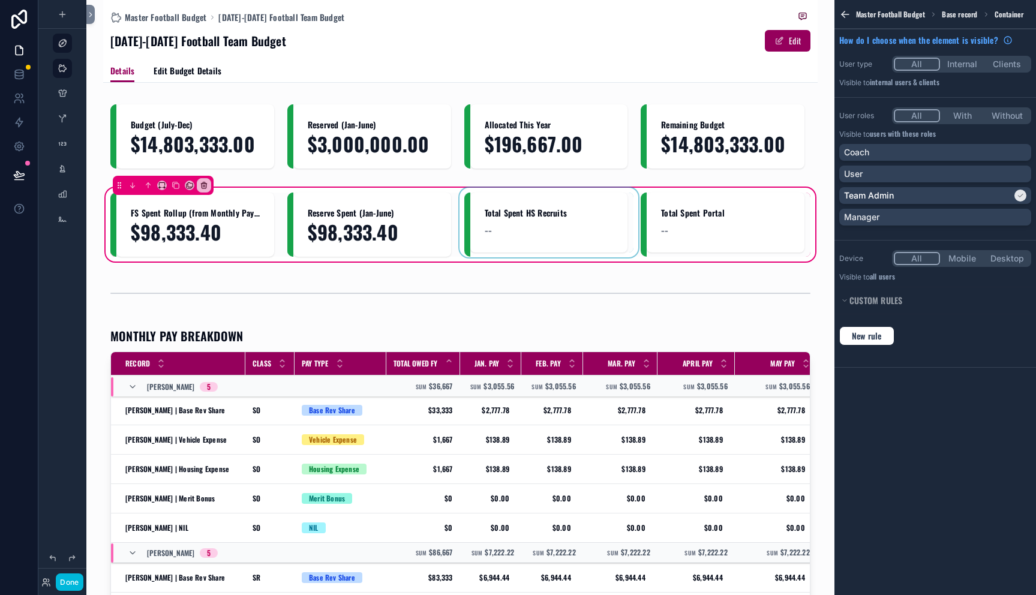
click at [606, 231] on div "scrollable content" at bounding box center [549, 225] width 170 height 64
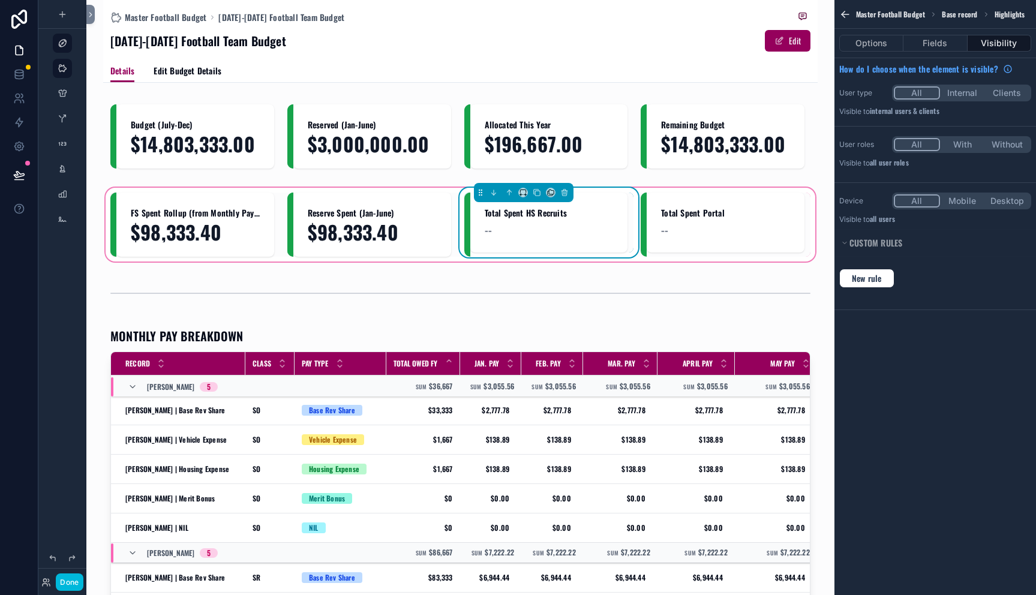
click at [658, 259] on div "FS Spent Rollup (from Monthly Pay Athltes) $98,333.40 Reserve Spent (Jan-June) …" at bounding box center [460, 224] width 715 height 79
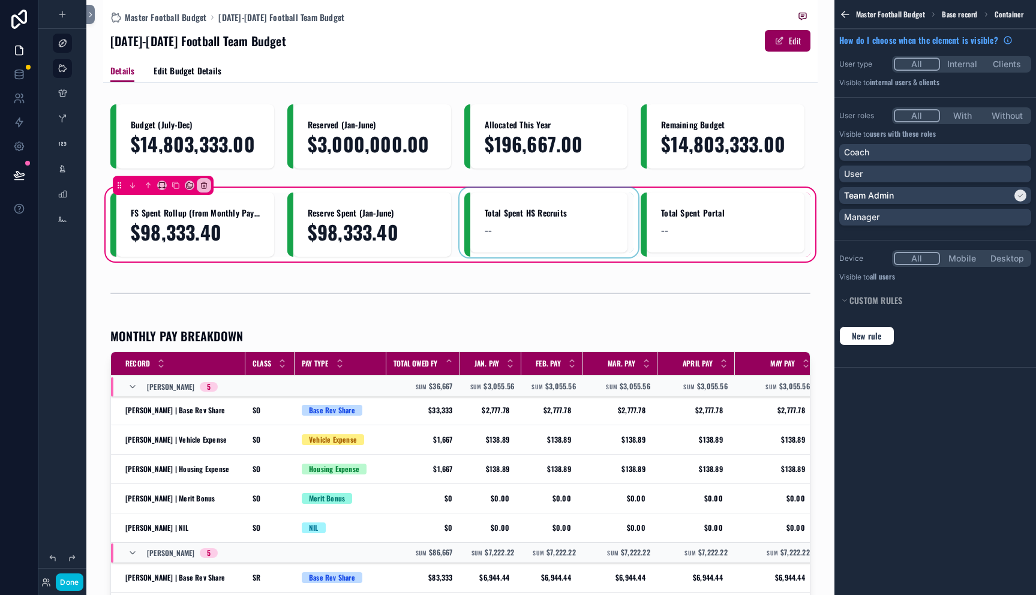
click at [632, 256] on div "FS Spent Rollup (from Monthly Pay Athltes) $98,333.40 Reserve Spent (Jan-June) …" at bounding box center [460, 225] width 700 height 64
click at [1020, 194] on icon "scrollable content" at bounding box center [1020, 195] width 7 height 7
click at [568, 49] on div "[DATE]-[DATE] Football Team Budget Edit" at bounding box center [460, 40] width 700 height 23
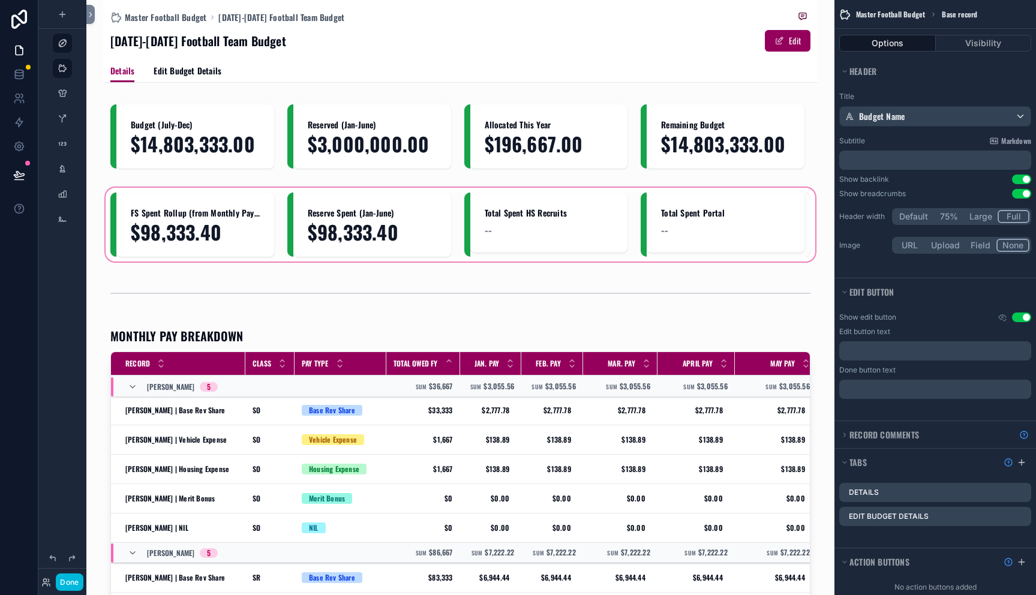
click at [200, 220] on div "scrollable content" at bounding box center [460, 224] width 715 height 79
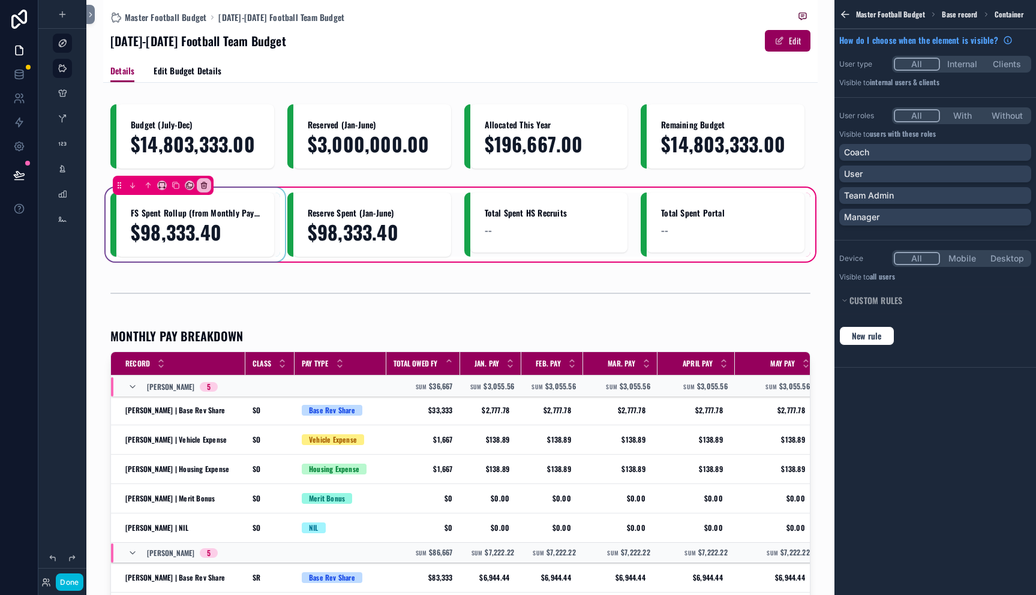
click at [189, 225] on div "scrollable content" at bounding box center [195, 225] width 170 height 64
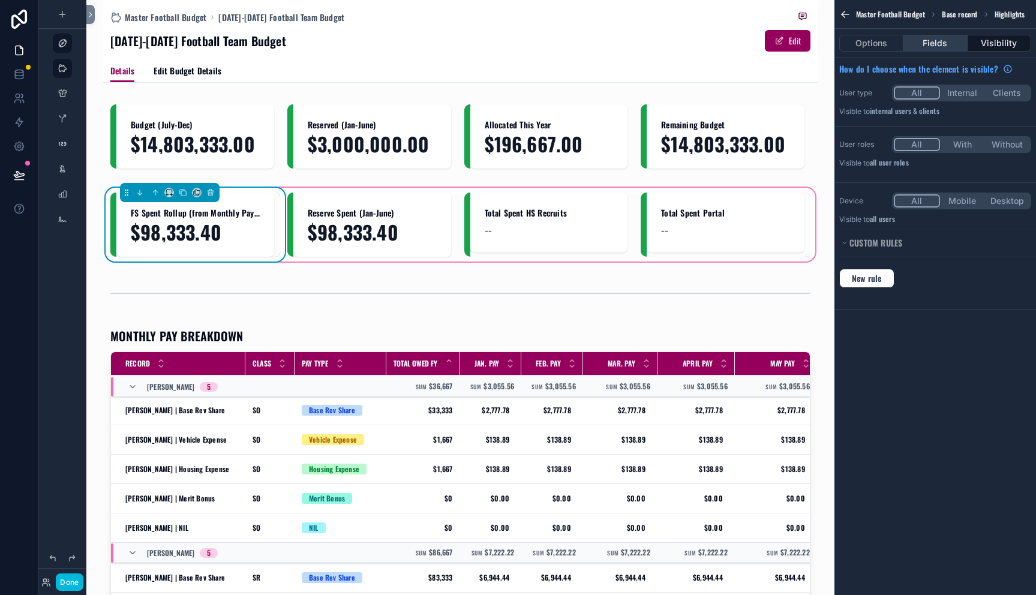
click at [919, 44] on button "Fields" at bounding box center [936, 43] width 64 height 17
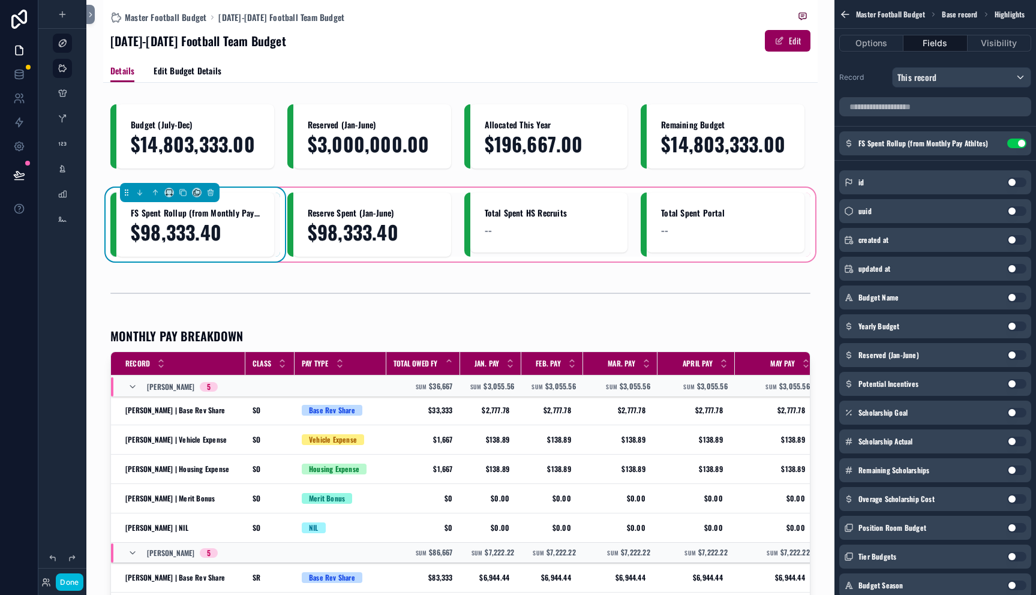
click at [0, 0] on icon "scrollable content" at bounding box center [0, 0] width 0 height 0
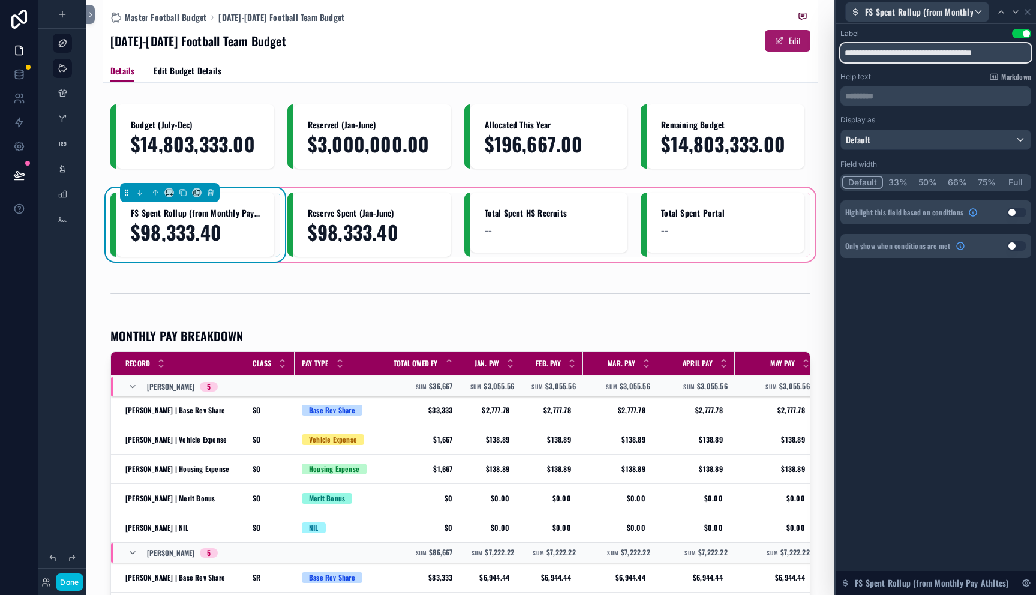
drag, startPoint x: 1023, startPoint y: 53, endPoint x: 775, endPoint y: 51, distance: 248.4
click at [775, 51] on div "**********" at bounding box center [518, 297] width 1036 height 595
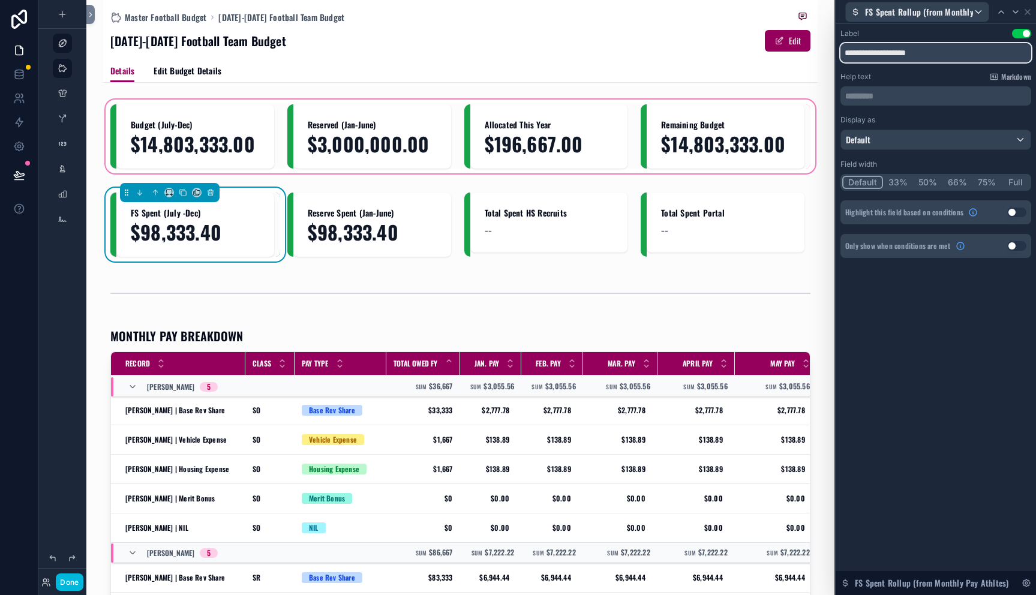
type input "**********"
click at [195, 144] on div "scrollable content" at bounding box center [460, 136] width 715 height 79
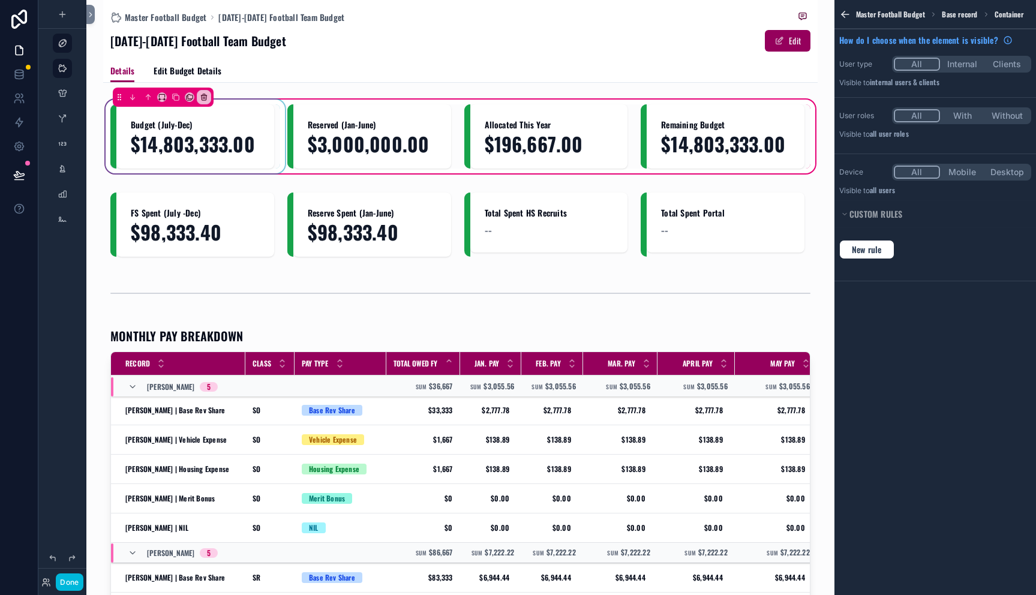
click at [195, 133] on div "scrollable content" at bounding box center [195, 136] width 170 height 64
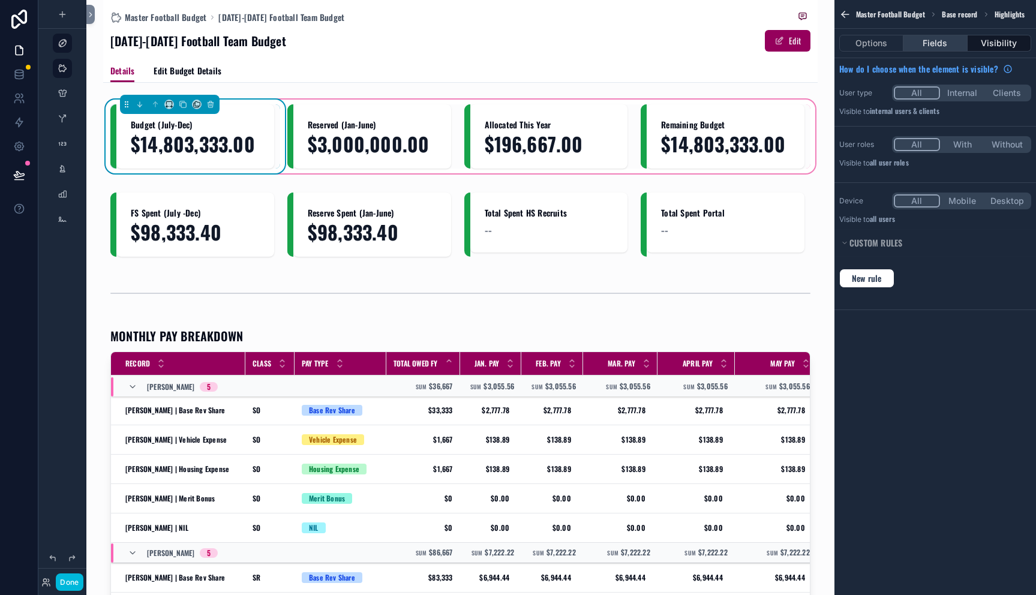
click at [928, 43] on button "Fields" at bounding box center [936, 43] width 64 height 17
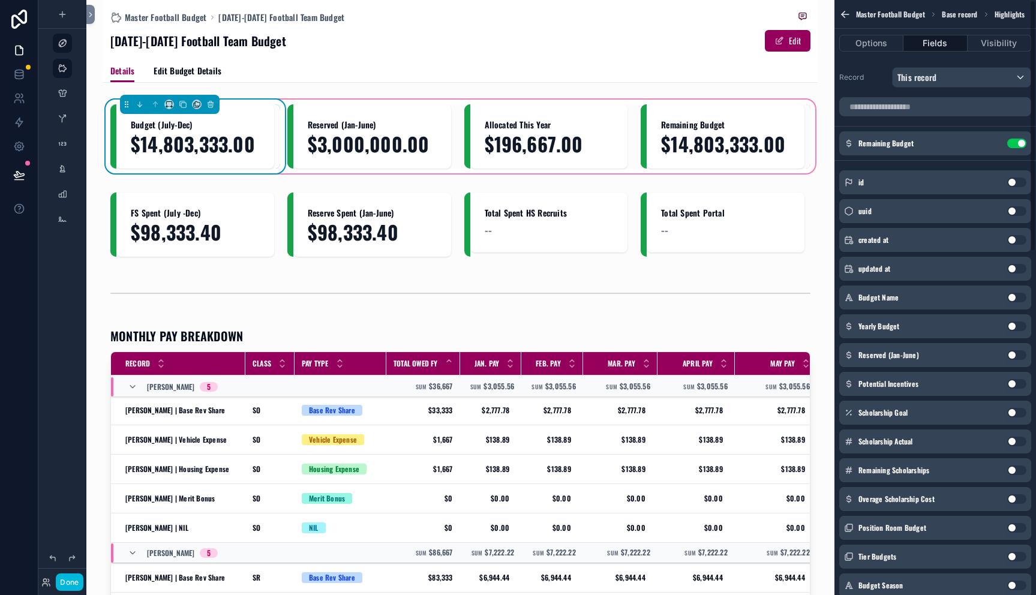
click at [1021, 142] on button "Use setting" at bounding box center [1016, 144] width 19 height 10
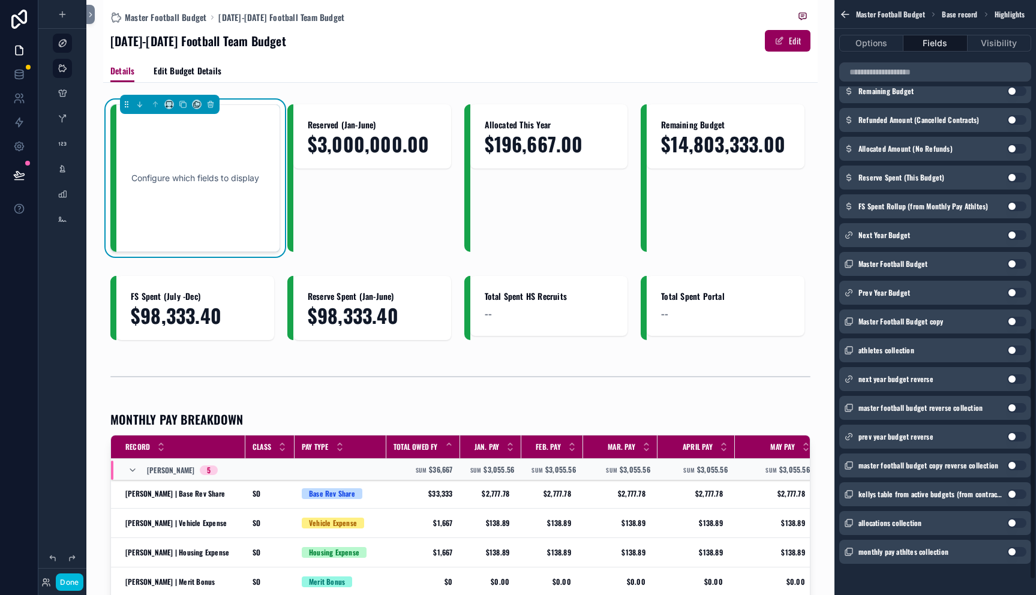
scroll to position [808, 0]
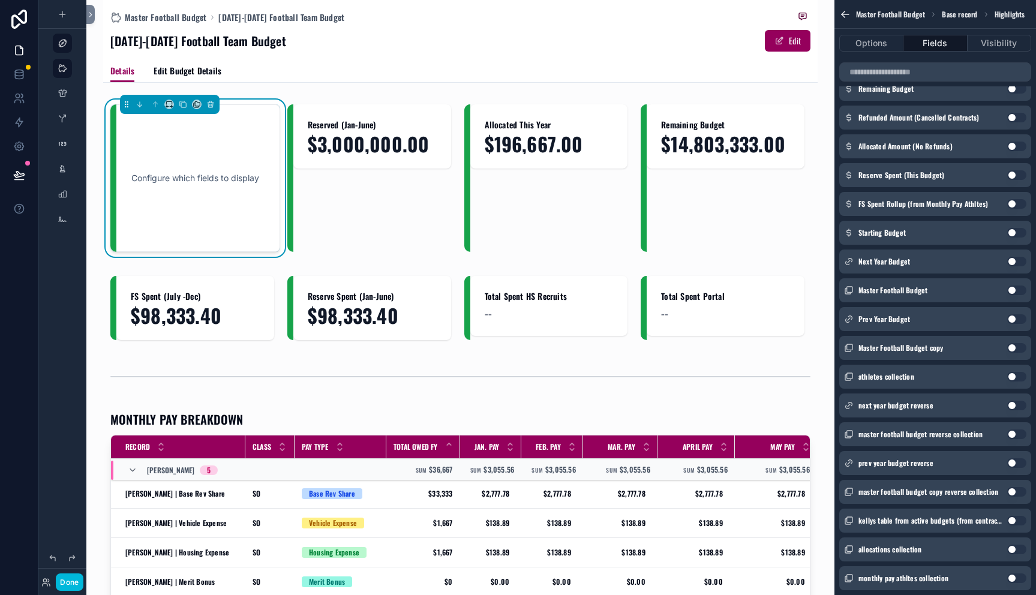
click at [1017, 230] on button "Use setting" at bounding box center [1016, 233] width 19 height 10
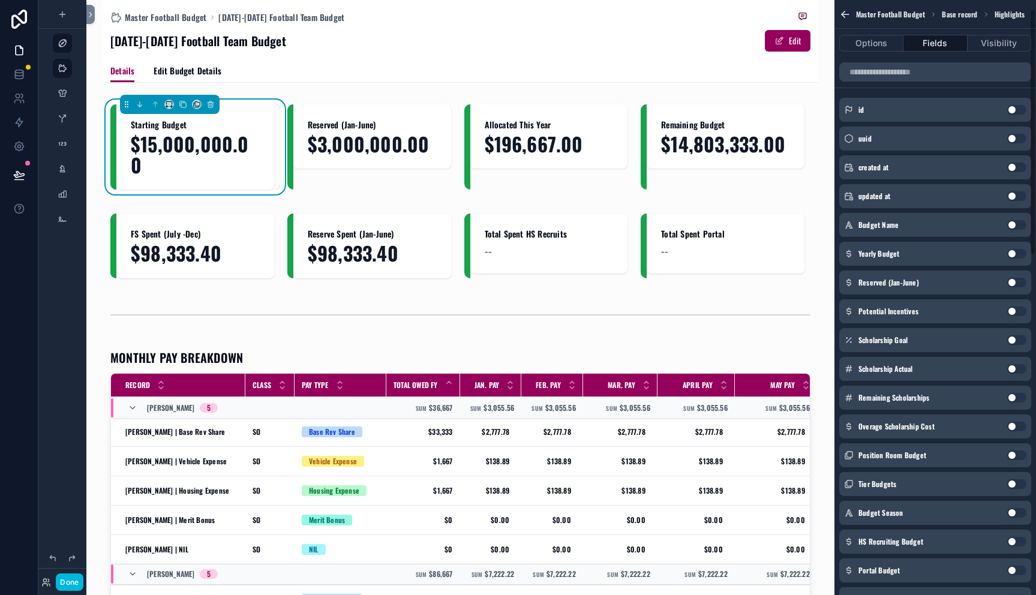
scroll to position [0, 0]
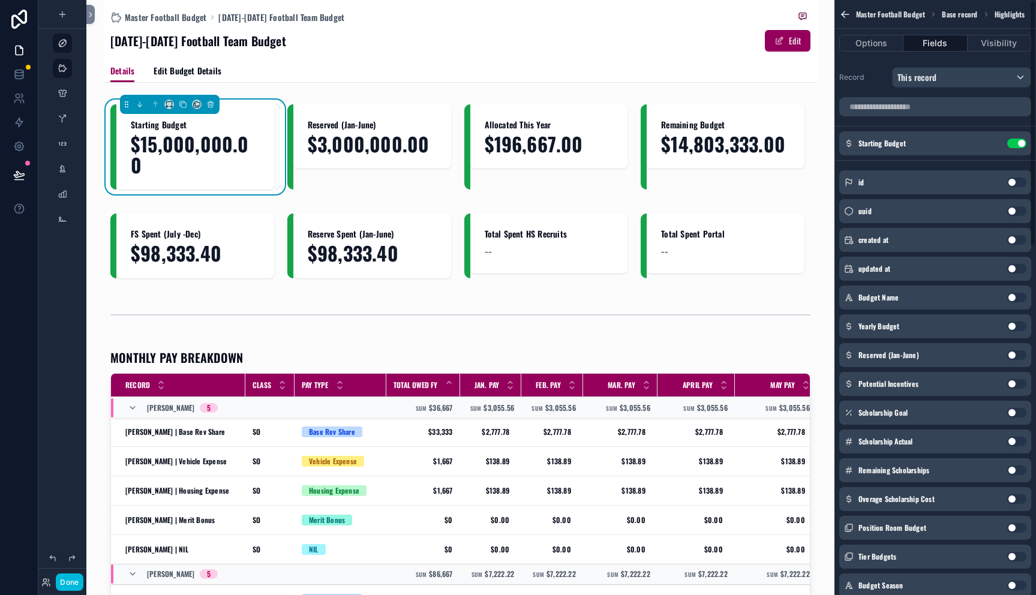
click at [0, 0] on icon "scrollable content" at bounding box center [0, 0] width 0 height 0
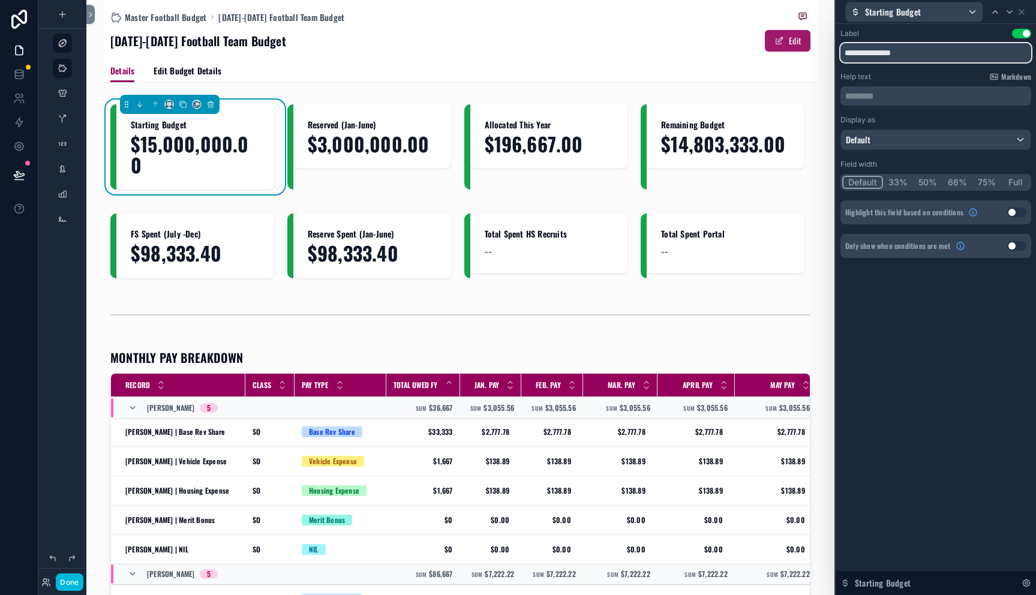
drag, startPoint x: 913, startPoint y: 55, endPoint x: 790, endPoint y: 43, distance: 124.2
click at [791, 43] on div "**********" at bounding box center [518, 297] width 1036 height 595
type input "**********"
click at [203, 67] on span "Edit Budget Details" at bounding box center [188, 71] width 68 height 12
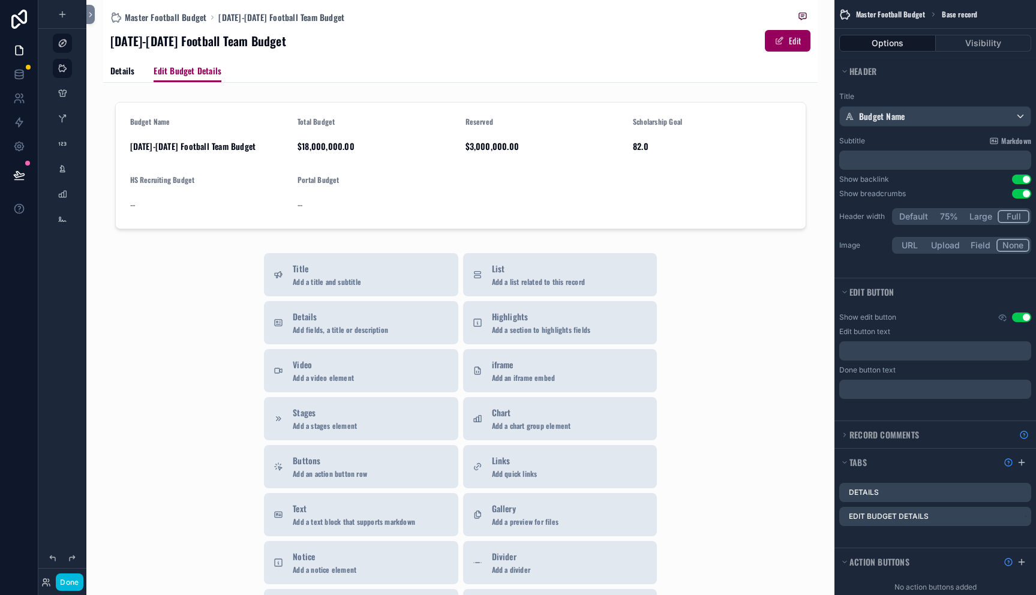
click at [134, 67] on div "Details Edit Budget Details" at bounding box center [460, 70] width 700 height 23
click at [132, 70] on span "Details" at bounding box center [122, 71] width 24 height 12
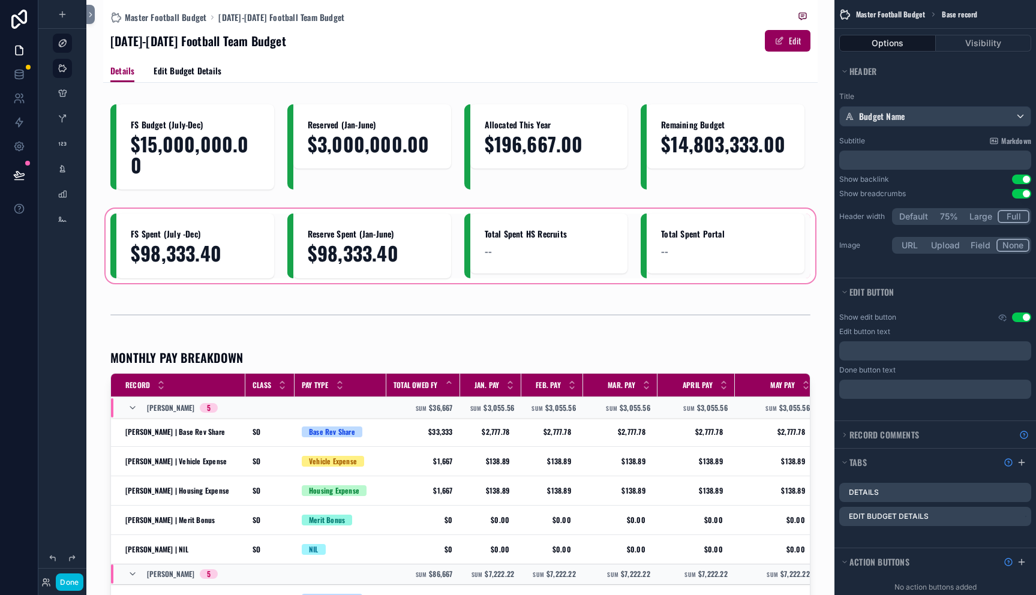
click at [466, 226] on div "scrollable content" at bounding box center [460, 245] width 715 height 79
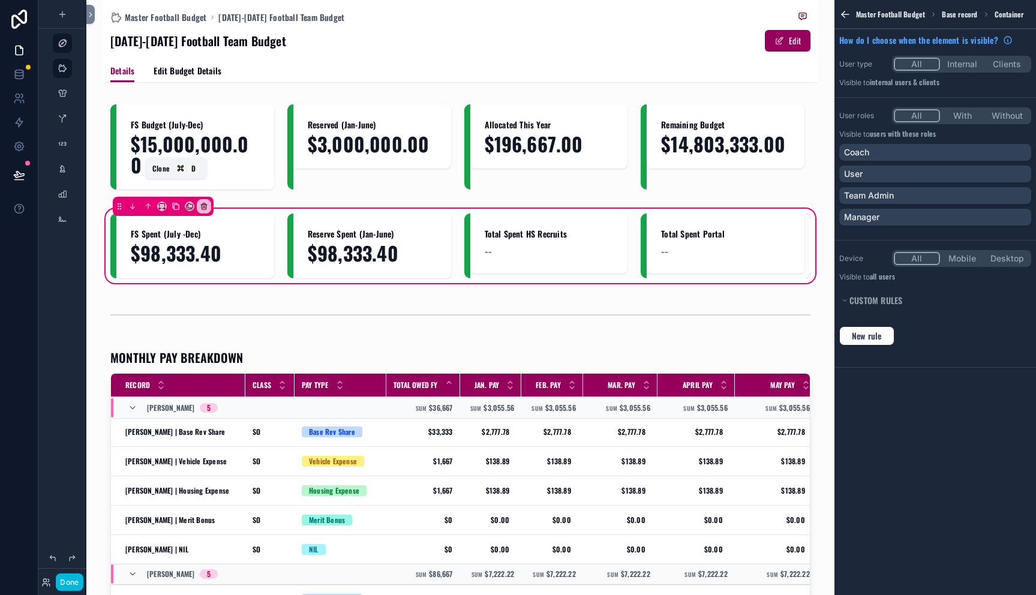
click at [178, 202] on icon "scrollable content" at bounding box center [176, 206] width 8 height 8
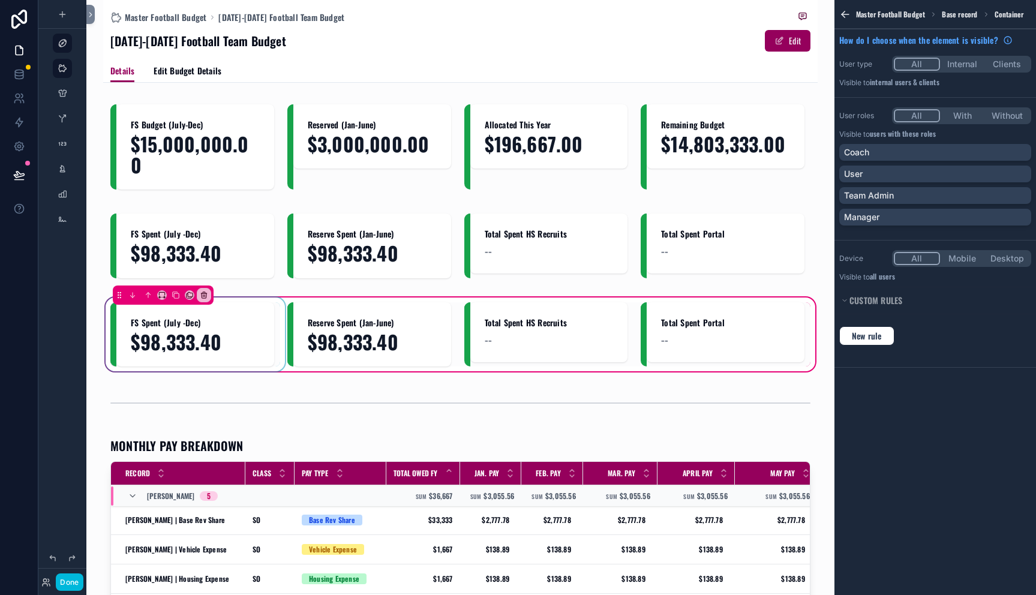
click at [183, 324] on div "scrollable content" at bounding box center [195, 334] width 170 height 64
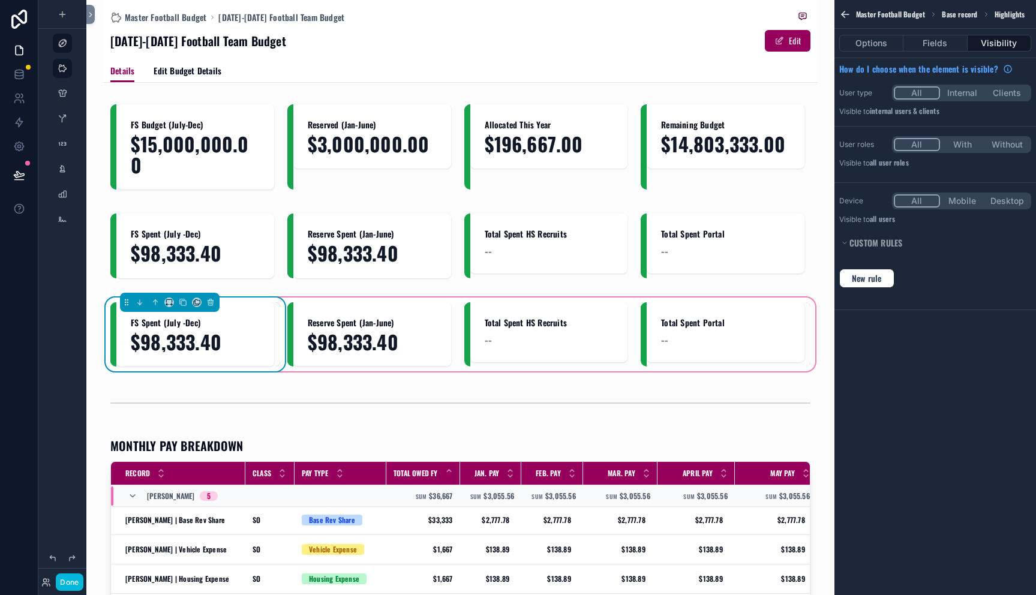
click at [209, 331] on span "$98,333.40" at bounding box center [195, 341] width 129 height 21
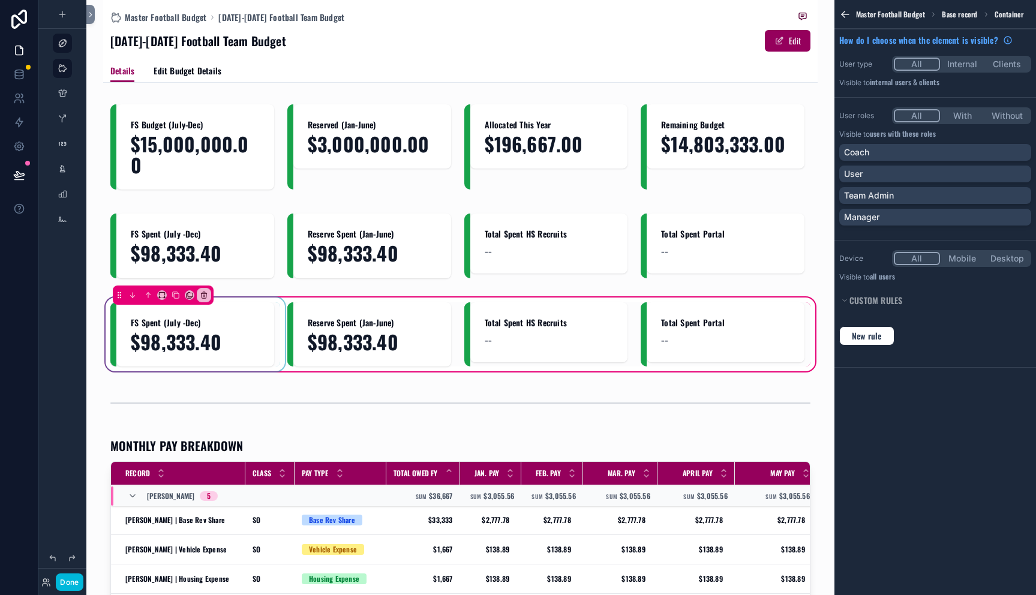
click at [208, 309] on div "scrollable content" at bounding box center [195, 334] width 170 height 64
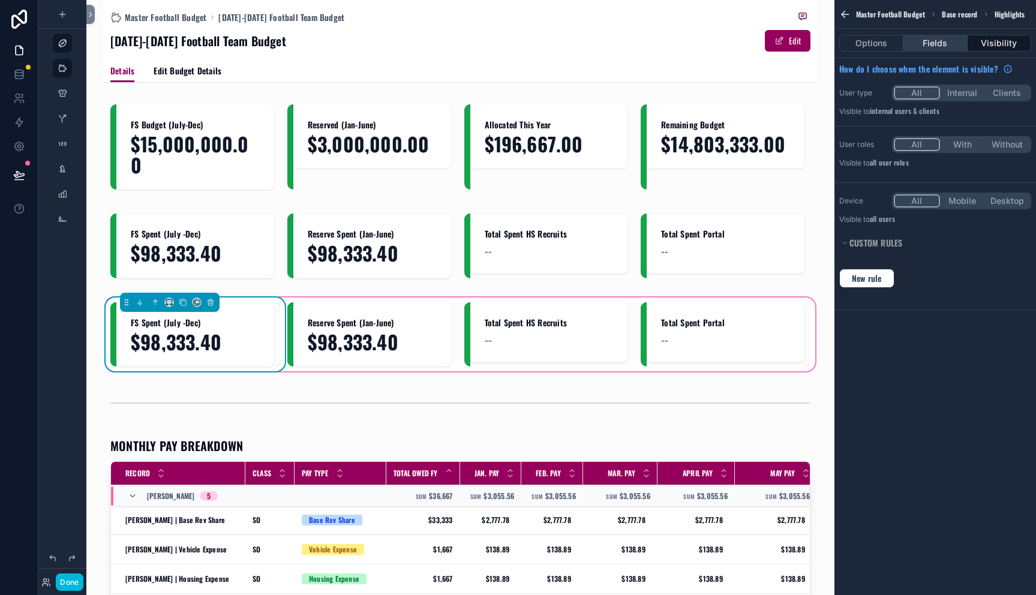
click at [917, 41] on button "Fields" at bounding box center [936, 43] width 64 height 17
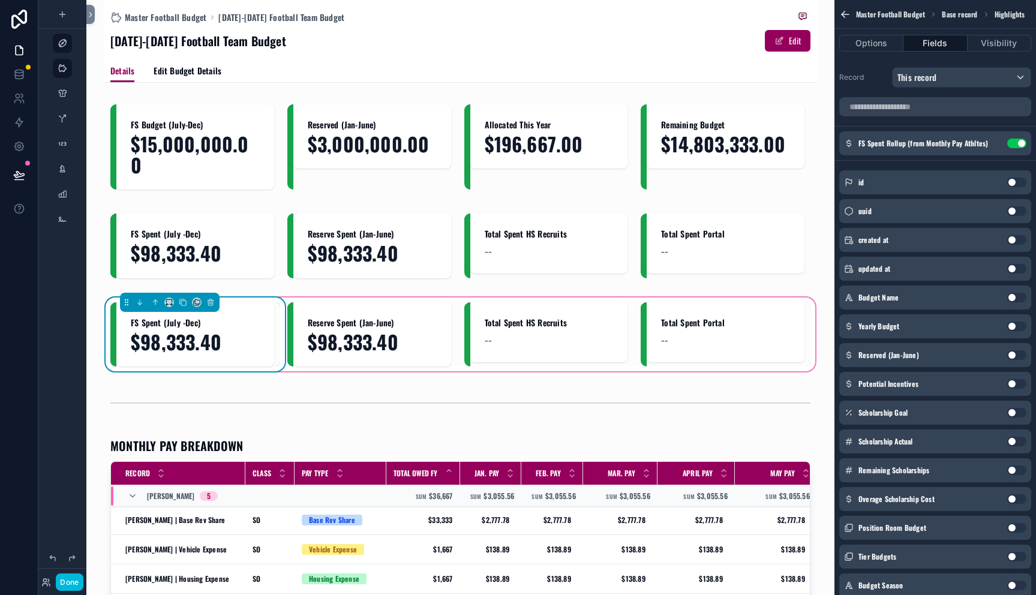
click at [1015, 142] on button "Use setting" at bounding box center [1016, 144] width 19 height 10
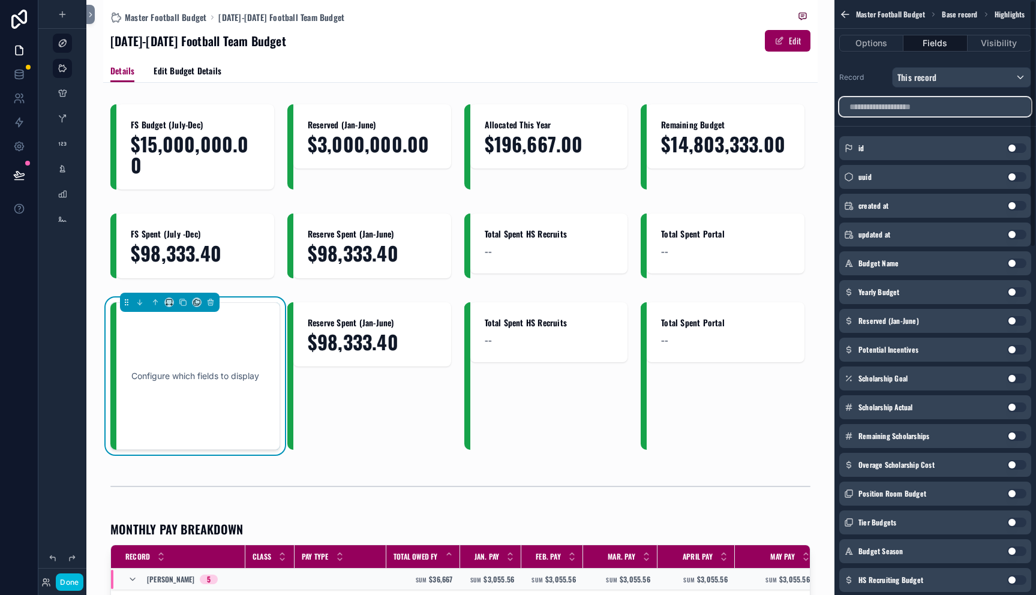
click at [908, 111] on input "scrollable content" at bounding box center [935, 106] width 192 height 19
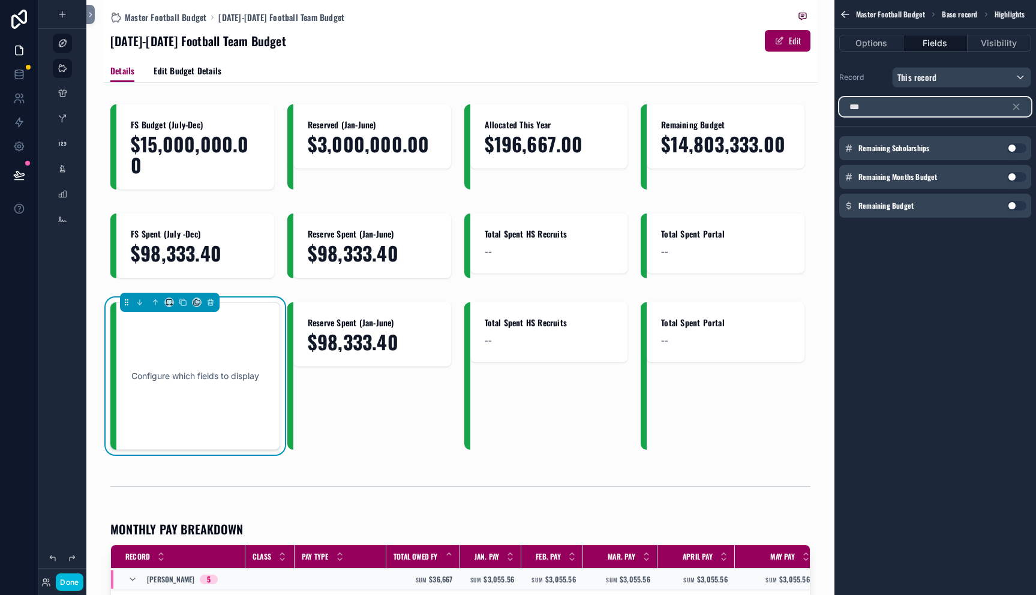
type input "***"
click at [1010, 205] on button "Use setting" at bounding box center [1016, 206] width 19 height 10
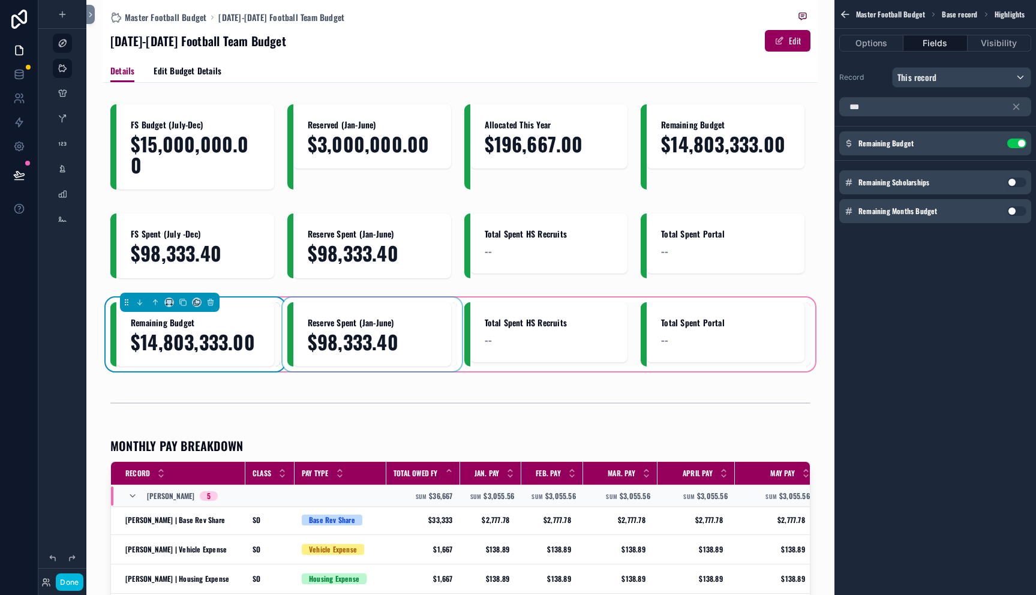
click at [431, 335] on div "scrollable content" at bounding box center [372, 334] width 170 height 64
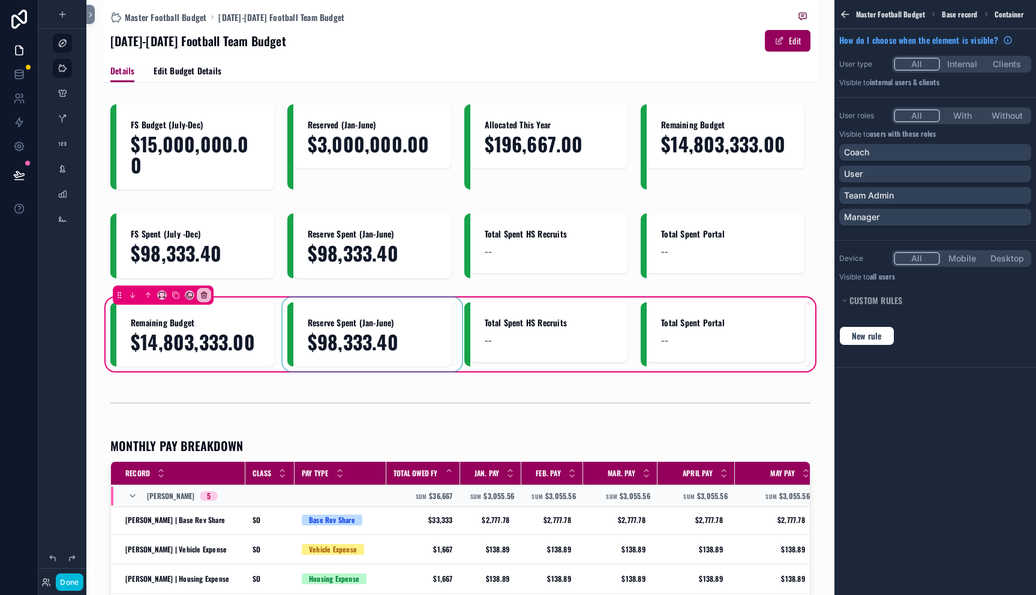
click at [409, 325] on div "scrollable content" at bounding box center [372, 334] width 170 height 64
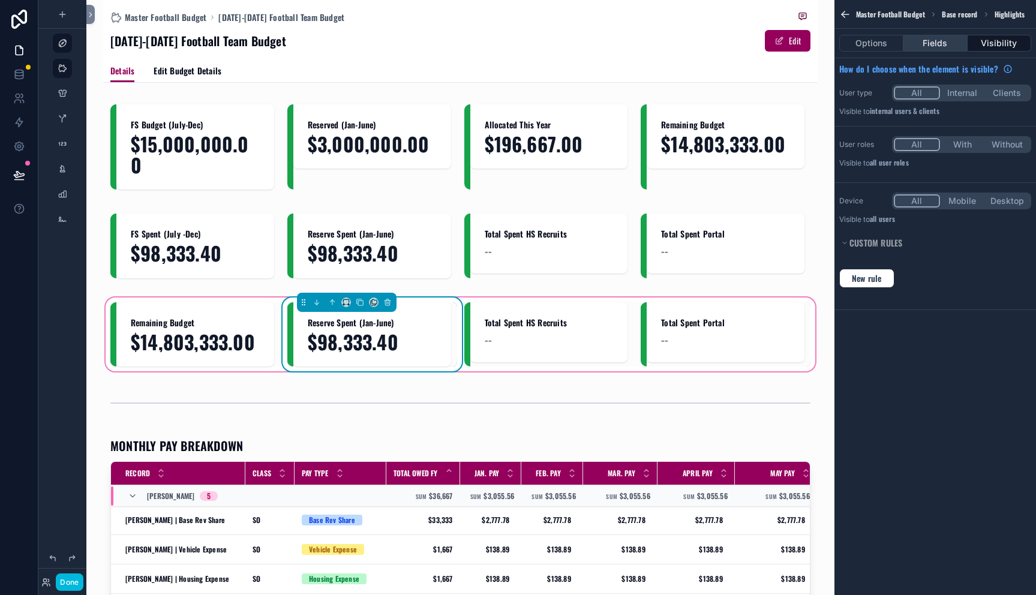
click at [938, 44] on button "Fields" at bounding box center [936, 43] width 64 height 17
